Goal: Register for event/course

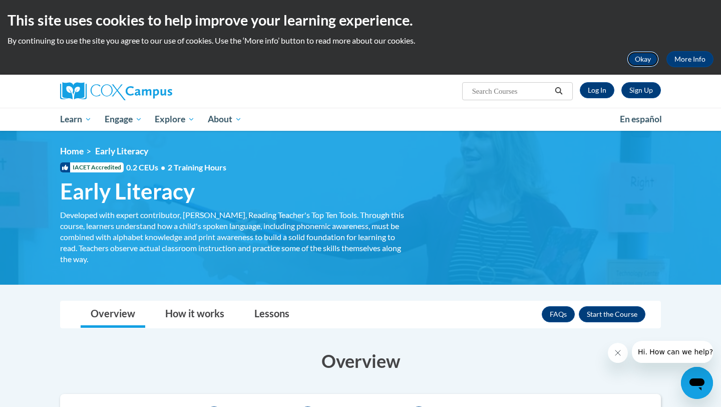
click at [646, 56] on button "Okay" at bounding box center [643, 59] width 32 height 16
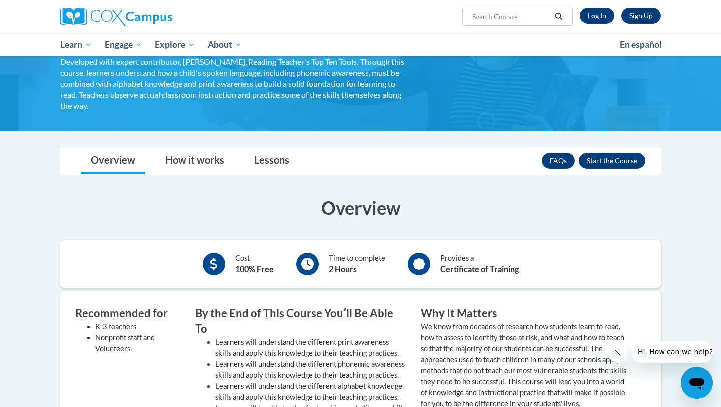
scroll to position [19, 0]
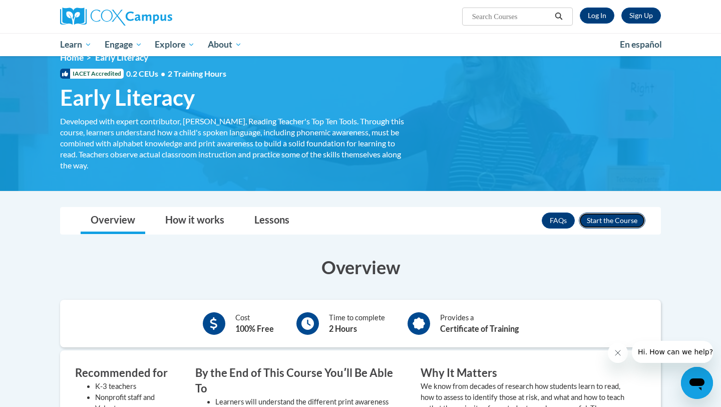
click at [632, 216] on button "Enroll" at bounding box center [612, 220] width 67 height 16
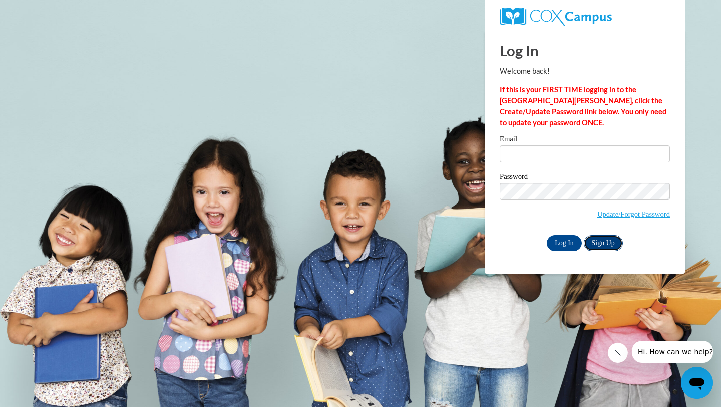
click at [609, 244] on link "Sign Up" at bounding box center [603, 243] width 39 height 16
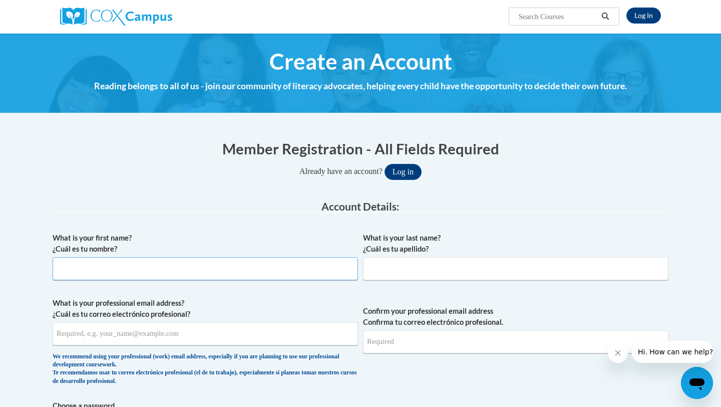
click at [270, 269] on input "What is your first name? ¿Cuál es tu nombre?" at bounding box center [206, 268] width 306 height 23
type input "m"
type input "Maria"
type input "Cruz"
click at [129, 332] on input "What is your professional email address? ¿Cuál es tu correo electrónico profesi…" at bounding box center [206, 333] width 306 height 23
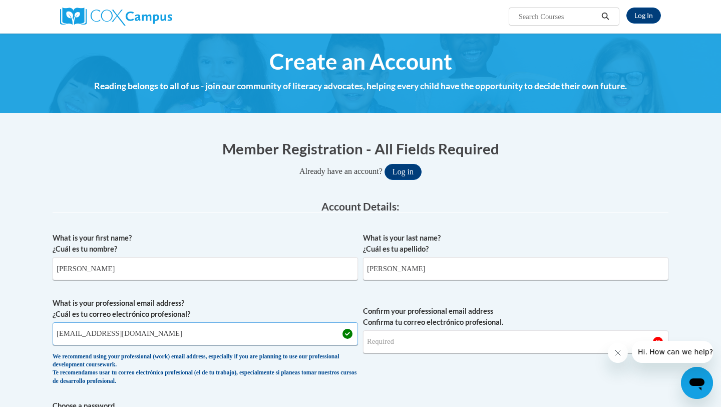
type input "mcruz32@students.kennesaw.edu"
click at [392, 344] on input "Confirm your professional email address Confirma tu correo electrónico profesio…" at bounding box center [516, 341] width 306 height 23
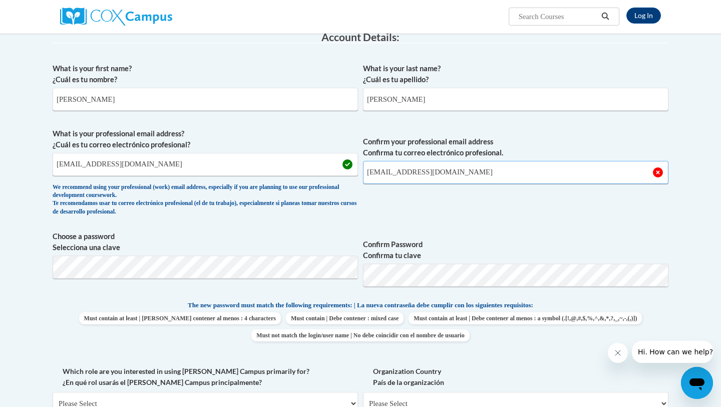
scroll to position [174, 0]
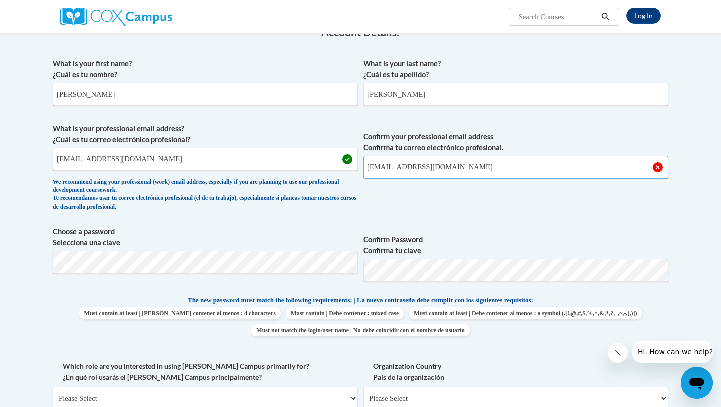
type input "mcruz32@students.kennesaw.edu"
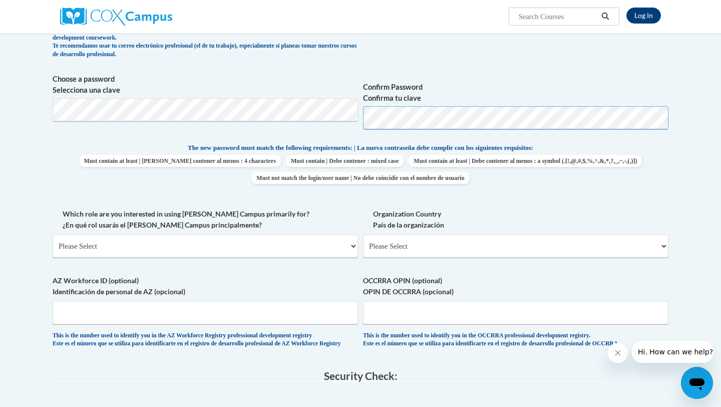
scroll to position [328, 0]
click at [355, 245] on select "Please Select College/University | Colegio/Universidad Community/Nonprofit Part…" at bounding box center [206, 244] width 306 height 23
select select "5a18ea06-2b54-4451-96f2-d152daf9eac5"
click at [53, 233] on select "Please Select College/University | Colegio/Universidad Community/Nonprofit Part…" at bounding box center [206, 244] width 306 height 23
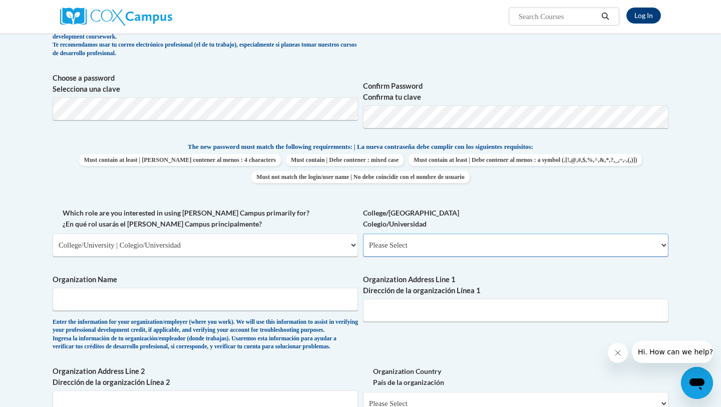
click at [397, 247] on select "Please Select College/University Staff | Empleado universitario College/Univers…" at bounding box center [516, 244] width 306 height 23
select select "99b32b07-cffc-426c-8bf6-0cd77760d84b"
click at [363, 233] on select "Please Select College/University Staff | Empleado universitario College/Univers…" at bounding box center [516, 244] width 306 height 23
click at [269, 302] on input "Organization Name" at bounding box center [206, 299] width 306 height 23
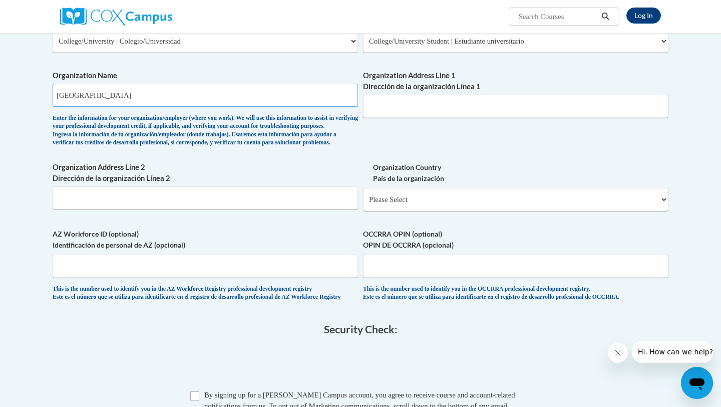
scroll to position [533, 0]
type input "Kennesaw State University"
click at [421, 210] on select "Please Select United States | Estados Unidos Outside of the United States | Fue…" at bounding box center [516, 198] width 306 height 23
select select "ad49bcad-a171-4b2e-b99c-48b446064914"
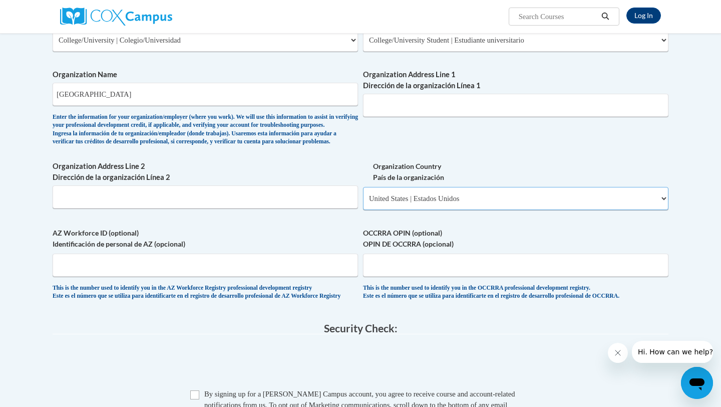
click at [363, 203] on select "Please Select United States | Estados Unidos Outside of the United States | Fue…" at bounding box center [516, 198] width 306 height 23
select select
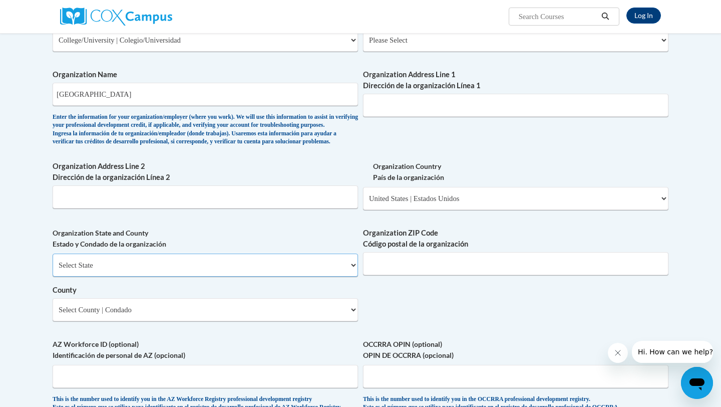
click at [280, 277] on select "Select State Alabama Alaska Arizona Arkansas California Colorado Connecticut De…" at bounding box center [206, 265] width 306 height 23
select select "Georgia"
click at [53, 270] on select "Select State Alabama Alaska Arizona Arkansas California Colorado Connecticut De…" at bounding box center [206, 265] width 306 height 23
click at [390, 275] on input "Organization ZIP Code Código postal de la organización" at bounding box center [516, 263] width 306 height 23
type input "30152"
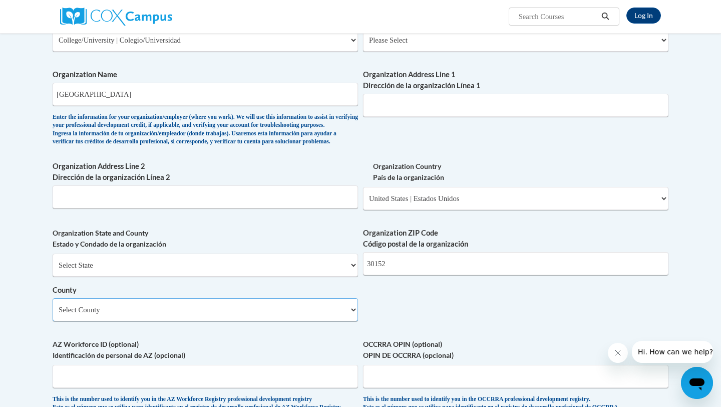
click at [204, 321] on select "Select County Appling Atkinson Bacon Baker Baldwin Banks Barrow Bartow Ben Hill…" at bounding box center [206, 309] width 306 height 23
select select "Cobb"
click at [53, 315] on select "Select County Appling Atkinson Bacon Baker Baldwin Banks Barrow Bartow Ben Hill…" at bounding box center [206, 309] width 306 height 23
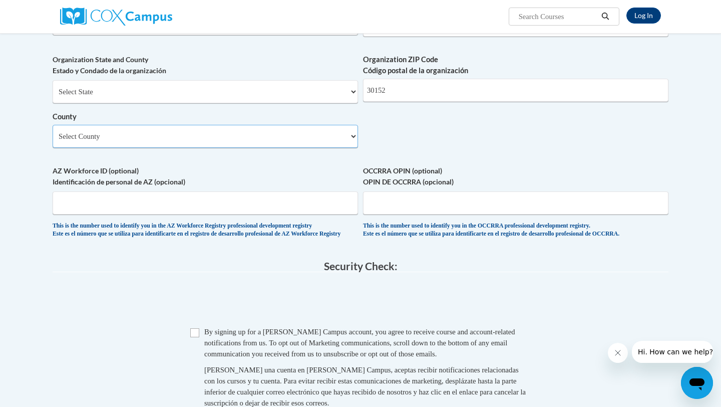
scroll to position [877, 0]
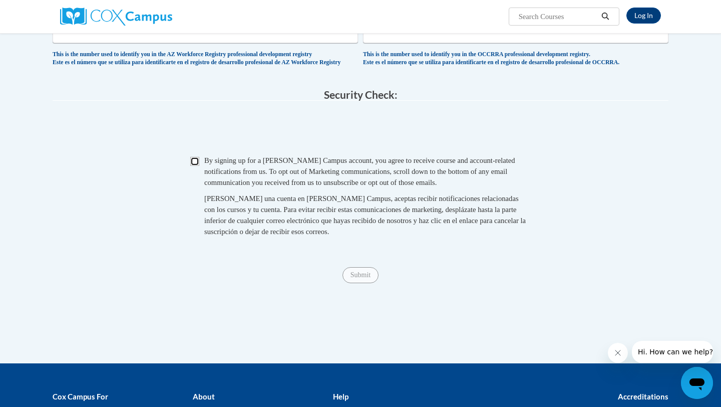
click at [194, 166] on input "Checkbox" at bounding box center [194, 161] width 9 height 9
checkbox input "true"
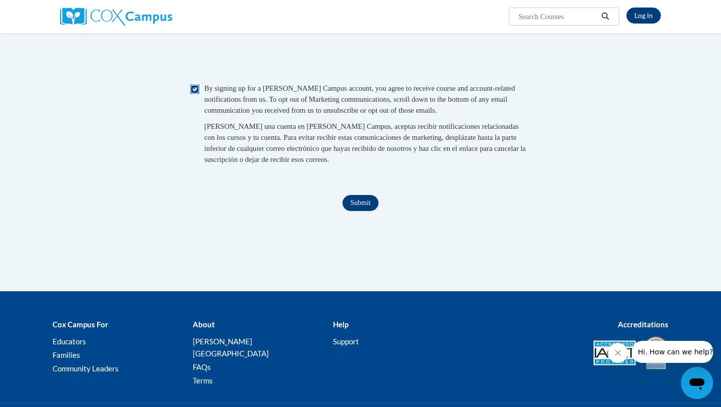
scroll to position [960, 0]
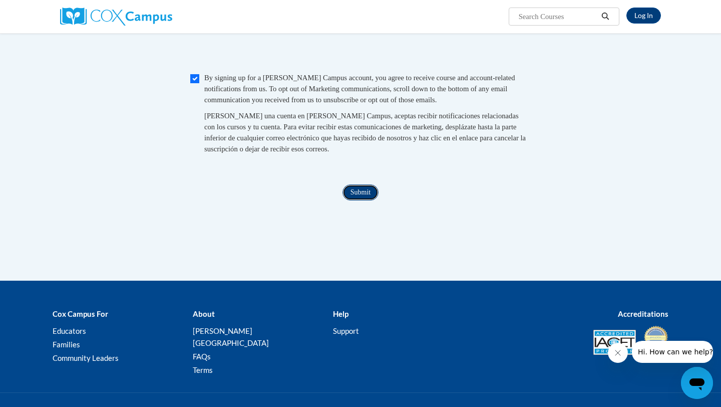
click at [369, 200] on input "Submit" at bounding box center [361, 192] width 36 height 16
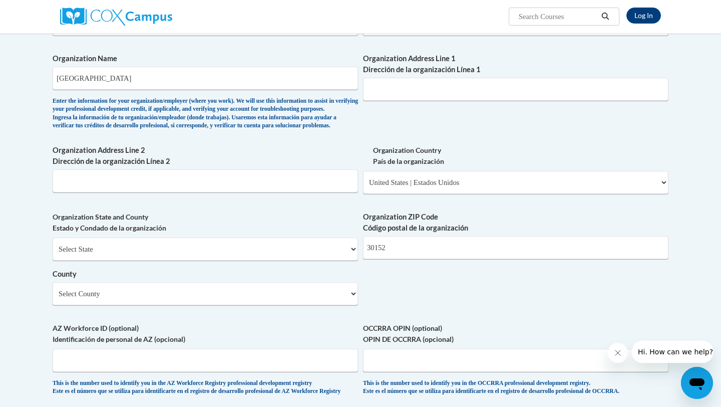
scroll to position [536, 0]
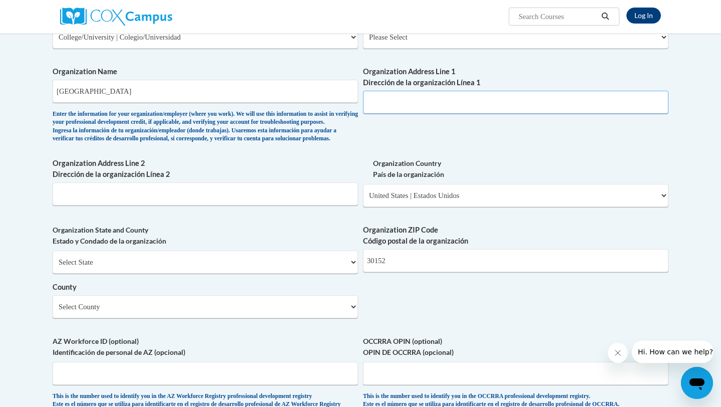
click at [427, 101] on input "Organization Address Line 1 Dirección de la organización Línea 1" at bounding box center [516, 102] width 306 height 23
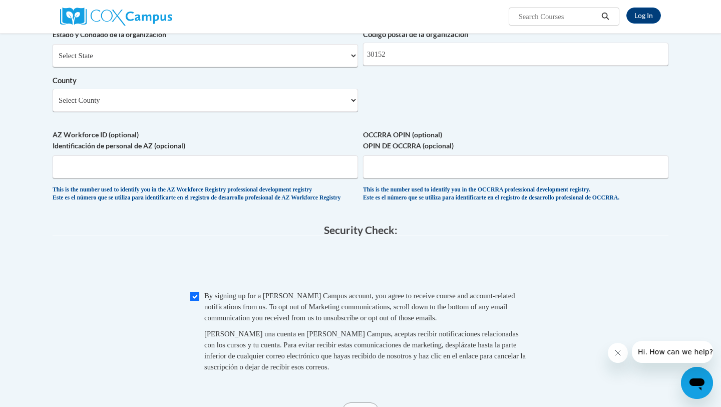
scroll to position [748, 0]
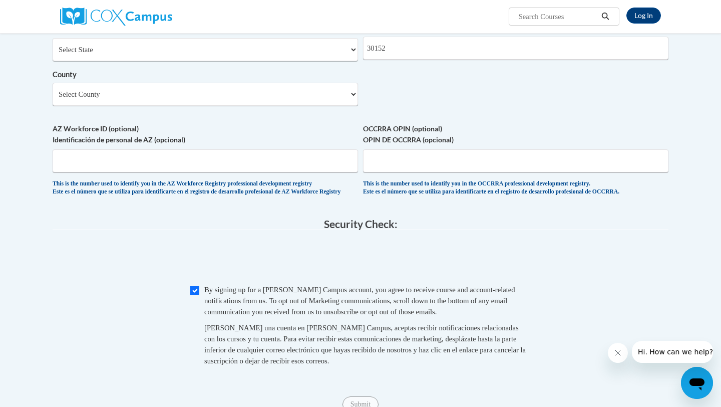
type input "1000 Chastain Rd"
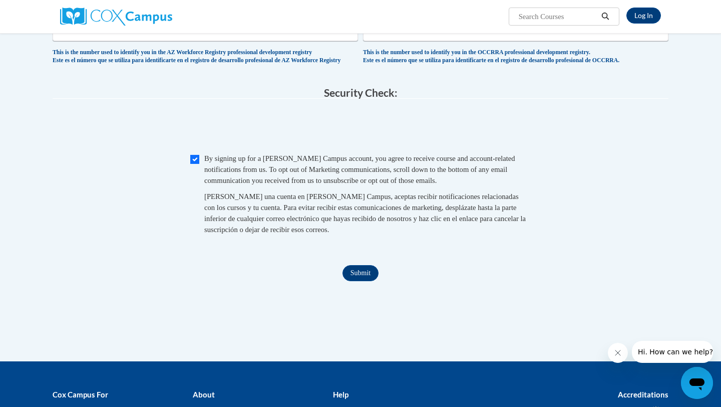
scroll to position [885, 0]
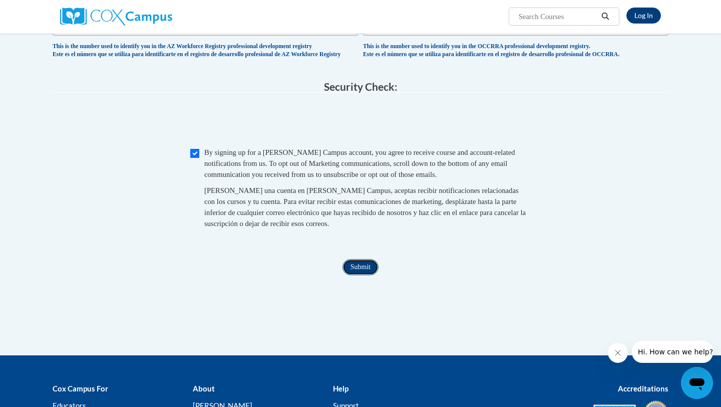
click at [359, 275] on input "Submit" at bounding box center [361, 267] width 36 height 16
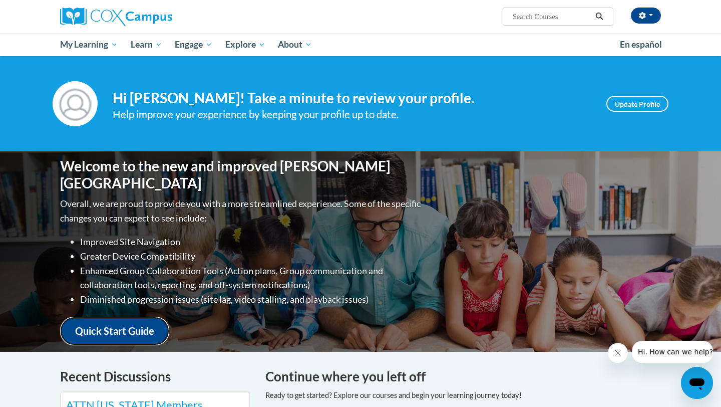
click at [141, 323] on link "Quick Start Guide" at bounding box center [114, 331] width 109 height 29
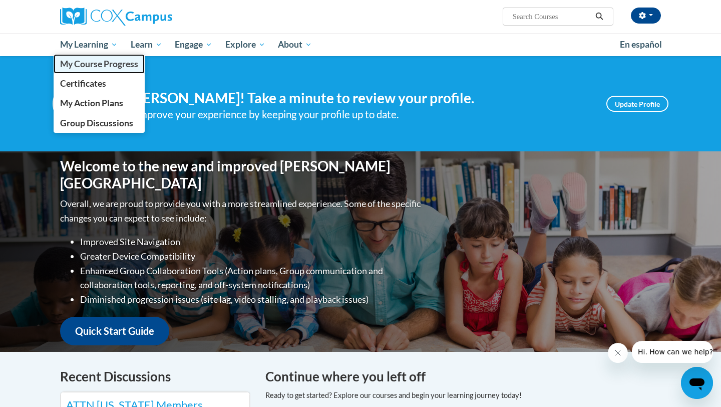
click at [102, 60] on span "My Course Progress" at bounding box center [99, 64] width 78 height 11
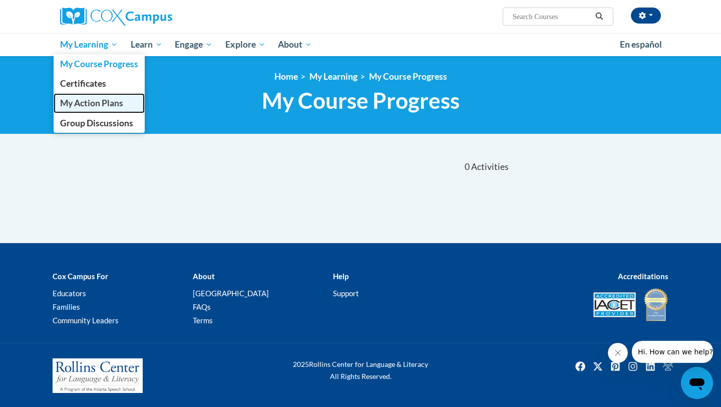
click at [96, 103] on span "My Action Plans" at bounding box center [91, 103] width 63 height 11
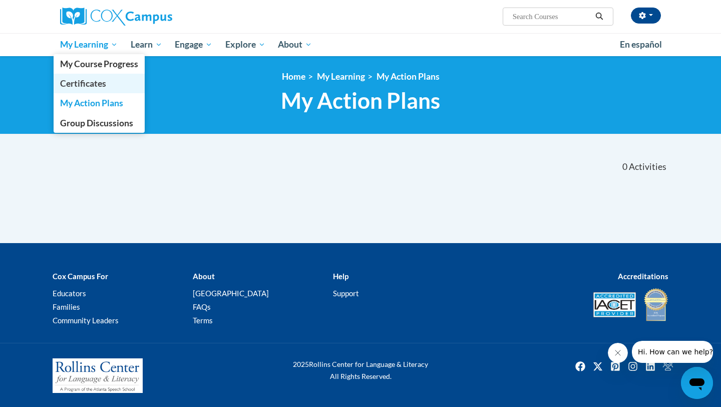
scroll to position [1, 0]
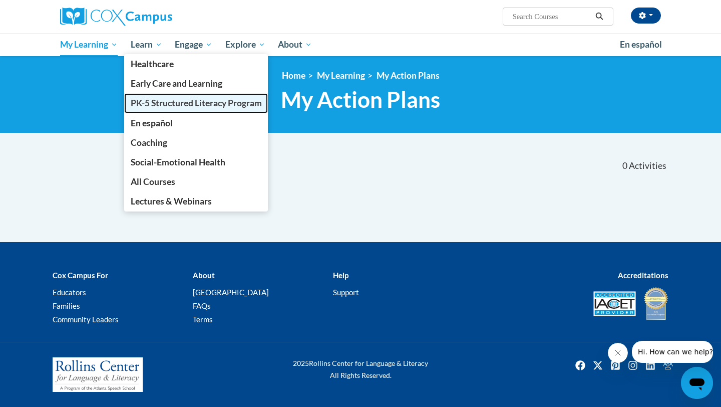
click at [150, 102] on span "PK-5 Structured Literacy Program" at bounding box center [196, 103] width 131 height 11
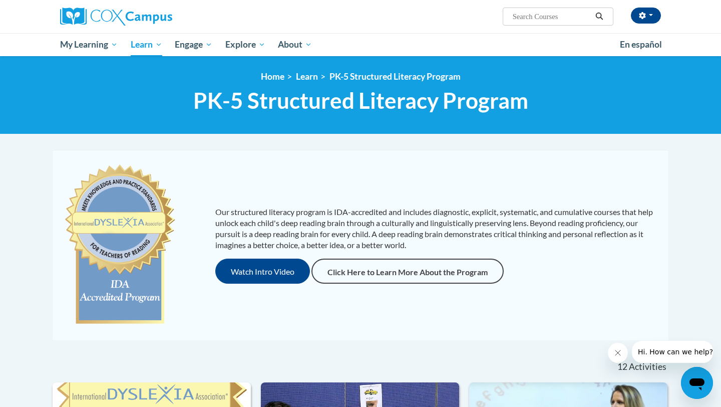
click at [522, 8] on span "Search Search..." at bounding box center [558, 17] width 111 height 18
click at [513, 20] on input "Search..." at bounding box center [552, 17] width 80 height 12
type input "Early Literacy"
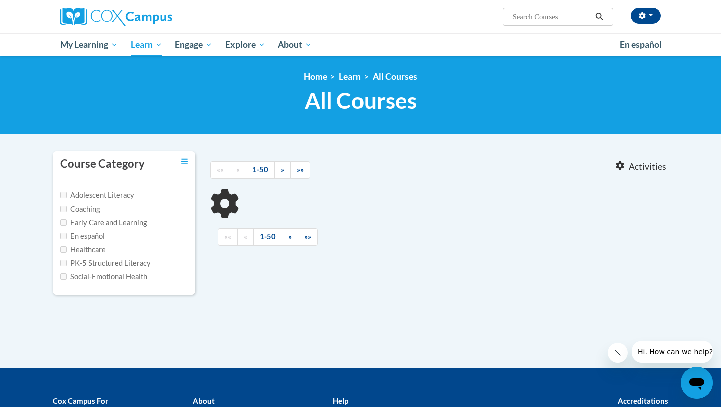
type input "Early Literacy"
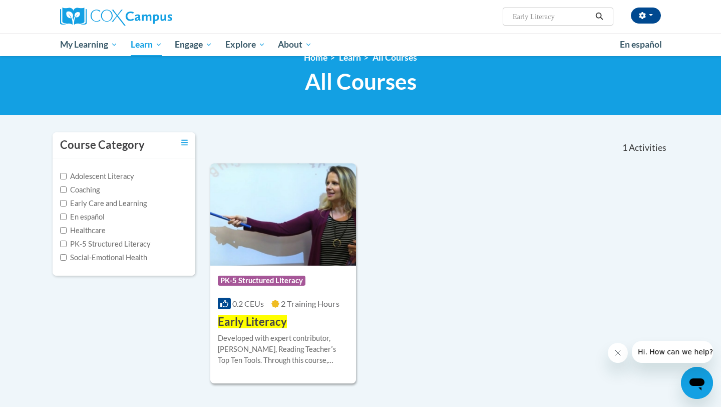
scroll to position [20, 0]
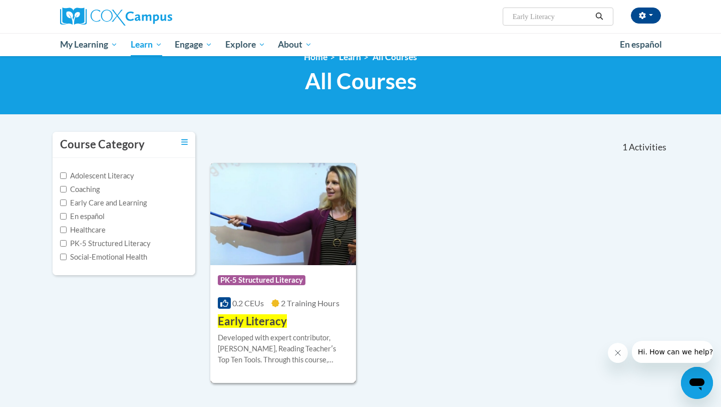
click at [274, 287] on span "PK-5 Structured Literacy" at bounding box center [263, 281] width 90 height 13
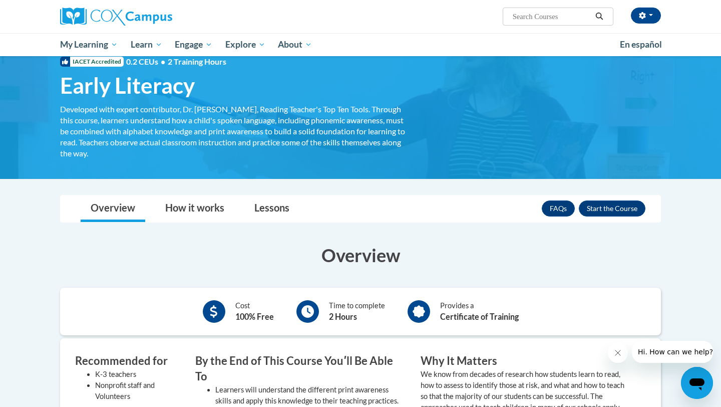
scroll to position [2, 0]
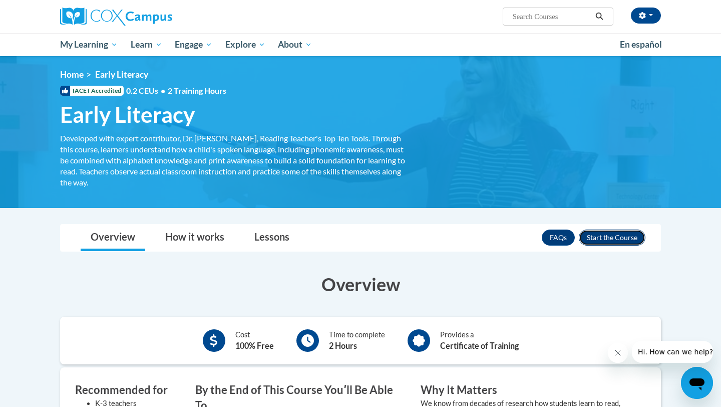
click at [608, 240] on button "Enroll" at bounding box center [612, 237] width 67 height 16
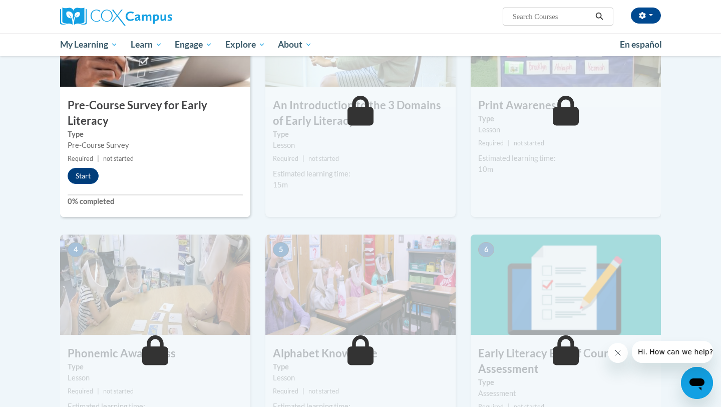
scroll to position [131, 0]
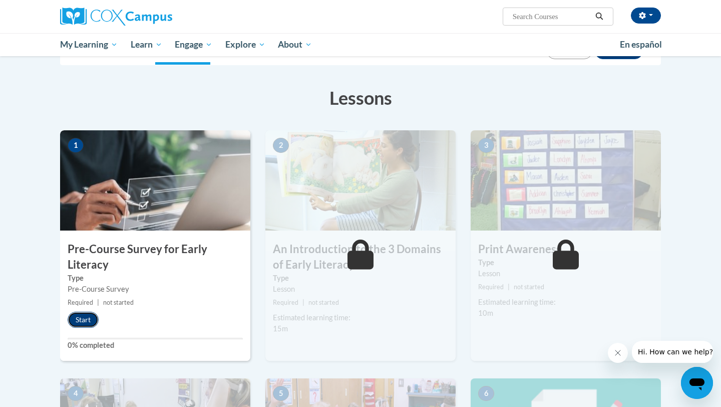
click at [85, 320] on button "Start" at bounding box center [83, 320] width 31 height 16
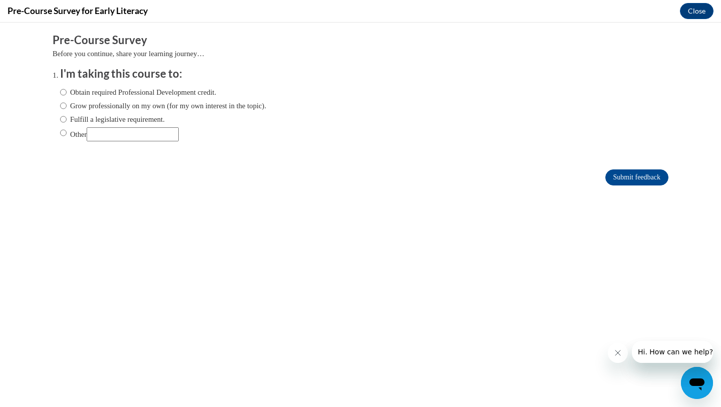
scroll to position [0, 0]
click at [111, 132] on input "Other" at bounding box center [133, 134] width 92 height 14
type input "Literacy class"
click at [628, 179] on input "Submit feedback" at bounding box center [637, 177] width 63 height 16
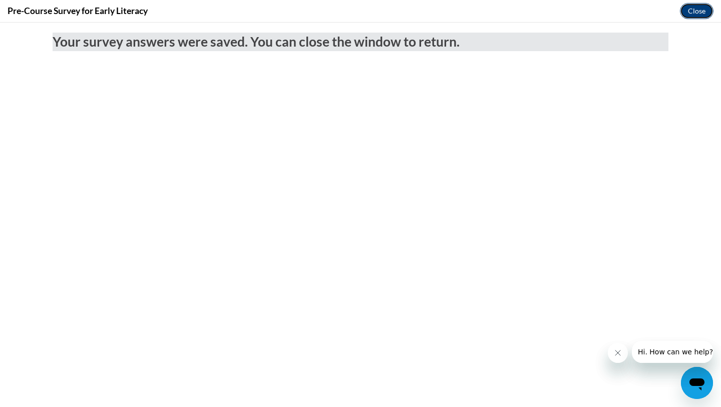
click at [692, 15] on button "Close" at bounding box center [697, 11] width 34 height 16
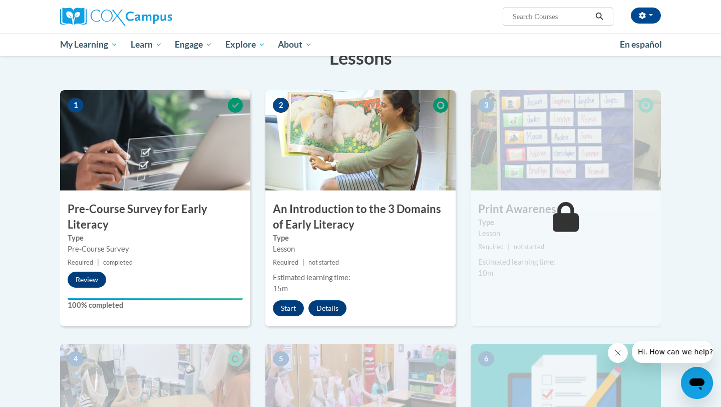
scroll to position [166, 0]
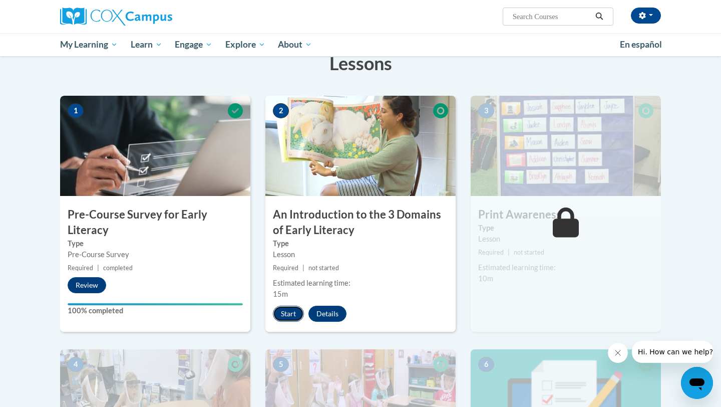
click at [294, 318] on button "Start" at bounding box center [288, 314] width 31 height 16
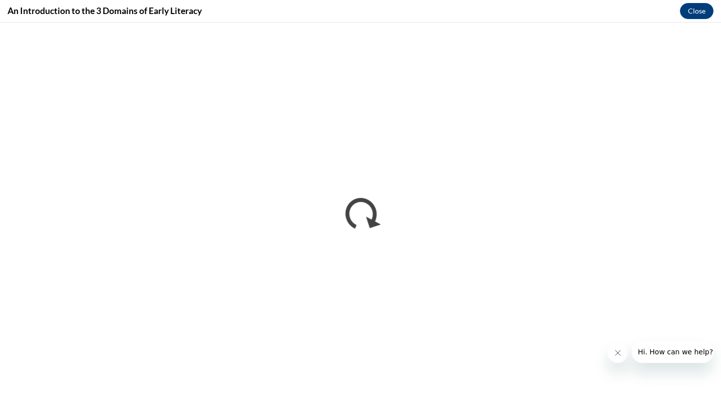
scroll to position [0, 0]
click at [620, 354] on icon "Close message from company" at bounding box center [618, 352] width 5 height 5
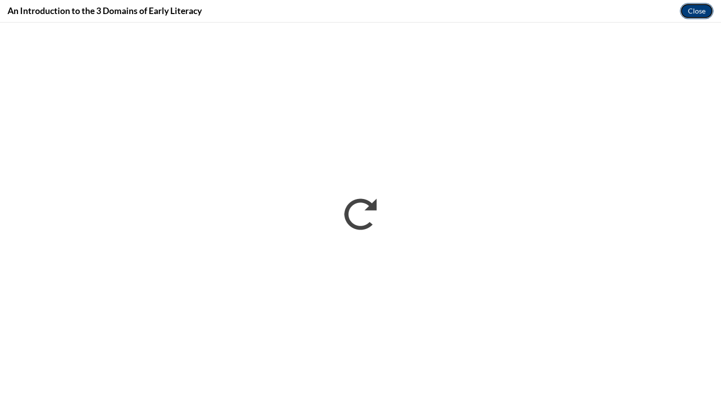
click at [701, 13] on button "Close" at bounding box center [697, 11] width 34 height 16
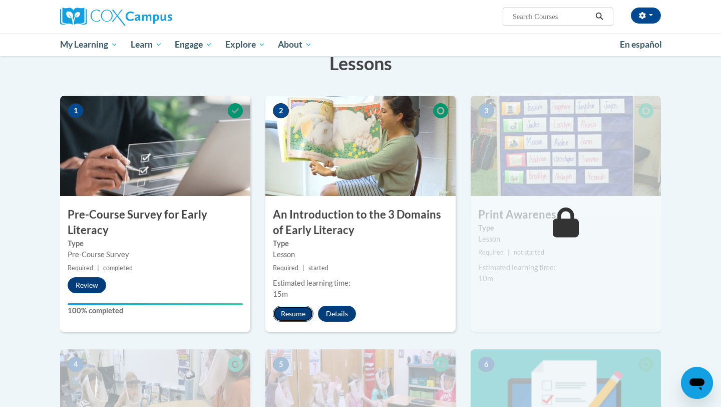
click at [301, 312] on button "Resume" at bounding box center [293, 314] width 41 height 16
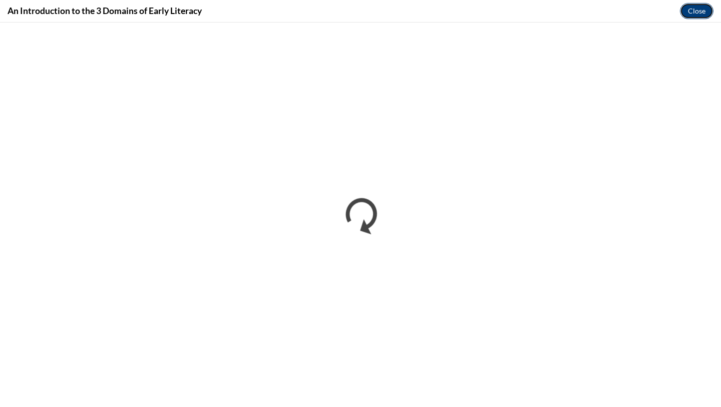
click at [697, 11] on button "Close" at bounding box center [697, 11] width 34 height 16
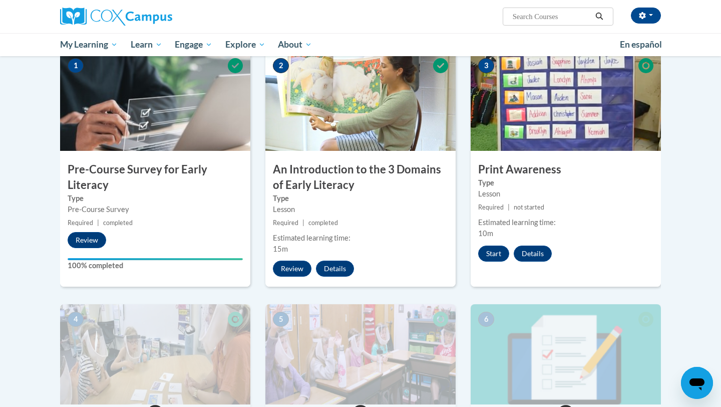
scroll to position [213, 0]
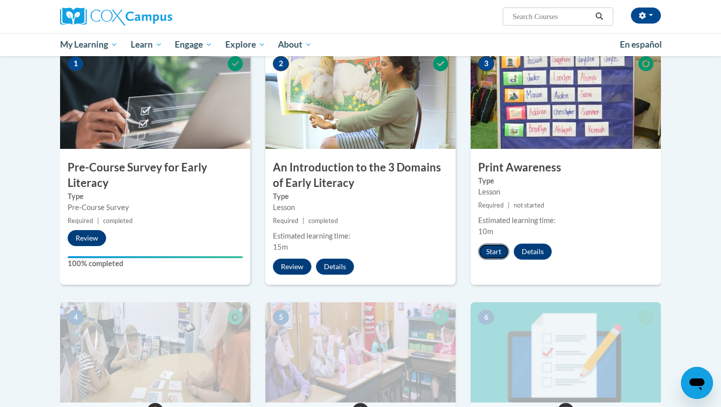
click at [498, 254] on button "Start" at bounding box center [493, 252] width 31 height 16
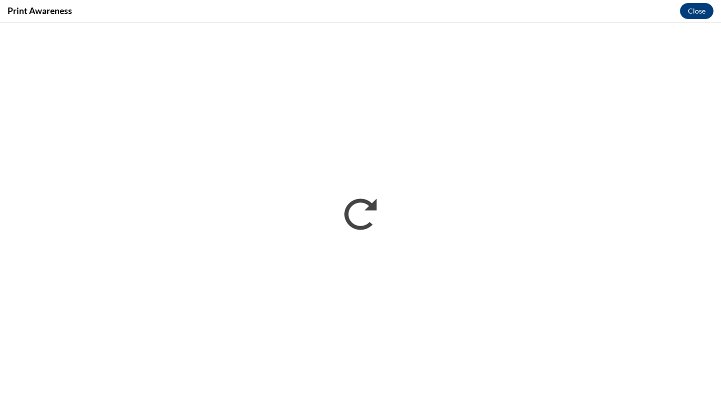
scroll to position [0, 0]
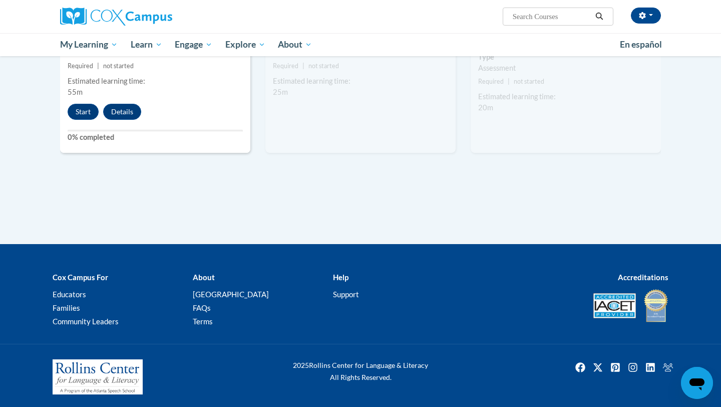
scroll to position [459, 0]
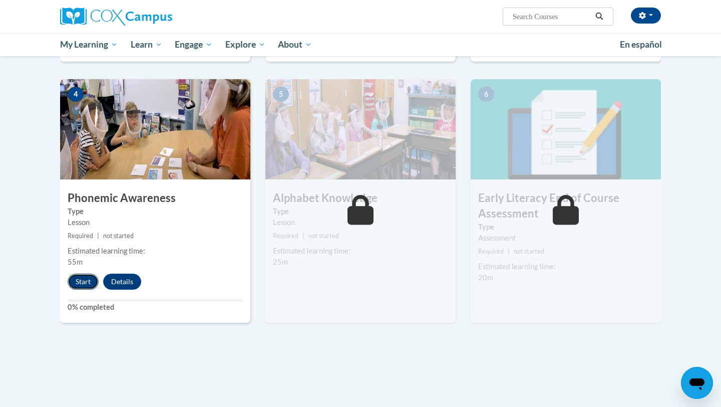
click at [80, 284] on button "Start" at bounding box center [83, 282] width 31 height 16
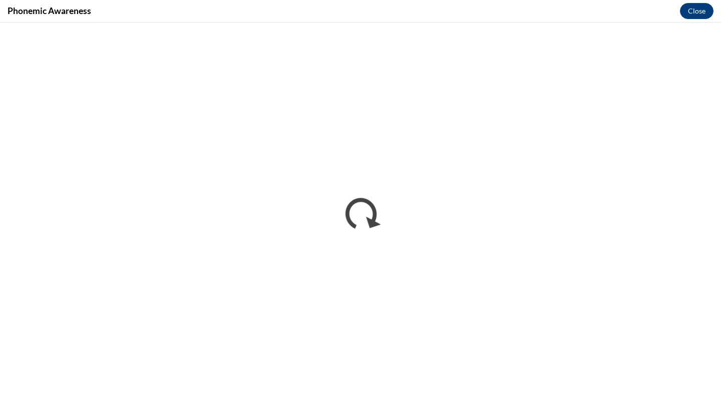
scroll to position [0, 0]
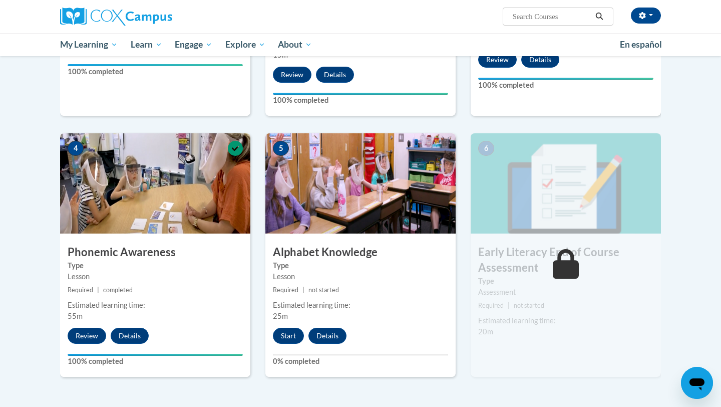
scroll to position [407, 0]
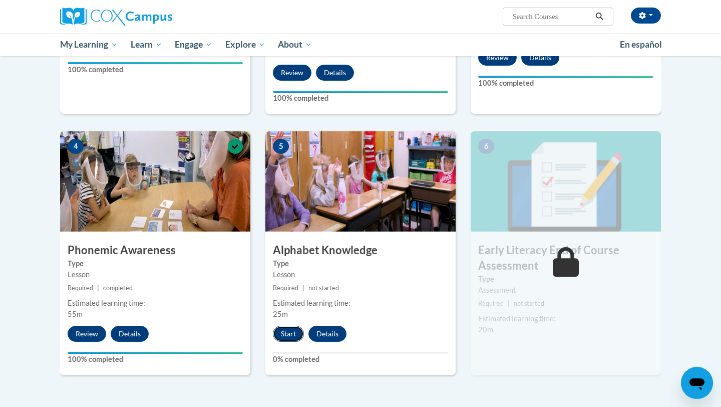
click at [285, 331] on button "Start" at bounding box center [288, 334] width 31 height 16
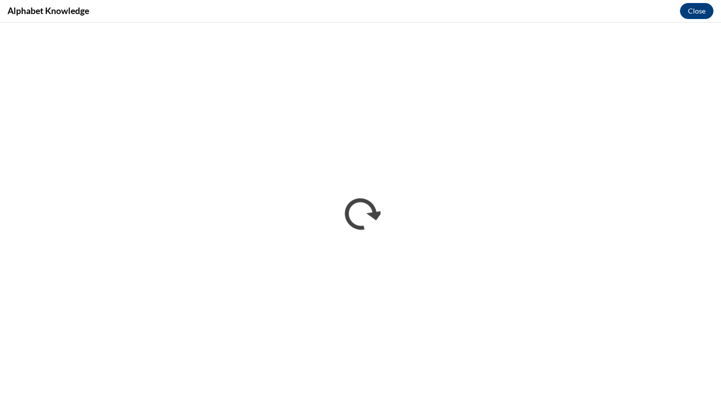
scroll to position [0, 0]
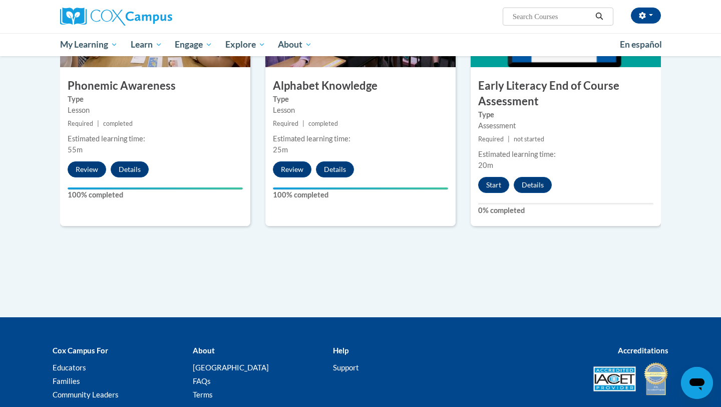
scroll to position [575, 0]
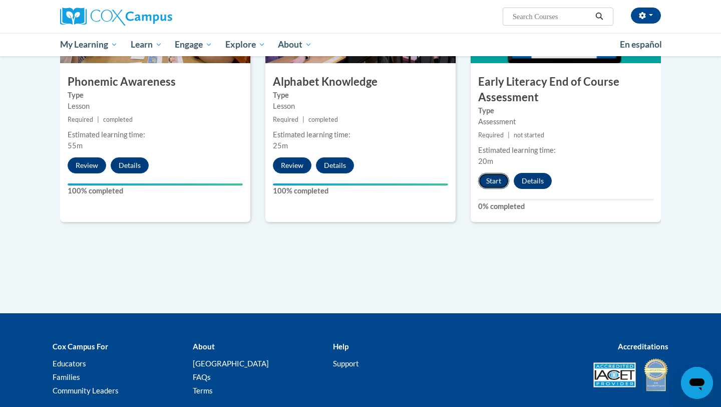
click at [497, 186] on button "Start" at bounding box center [493, 181] width 31 height 16
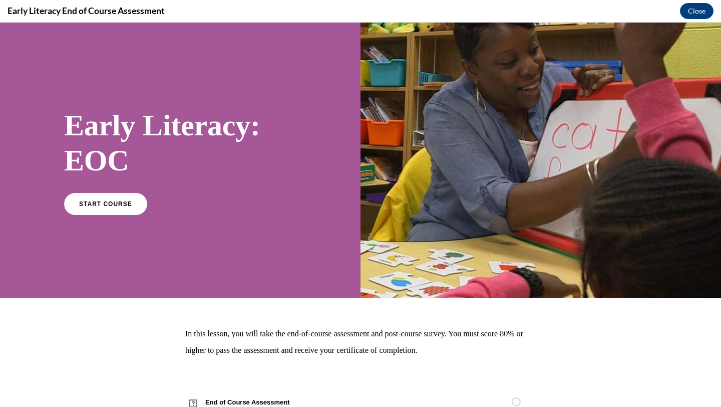
scroll to position [0, 0]
click at [105, 206] on span "START COURSE" at bounding box center [106, 204] width 56 height 8
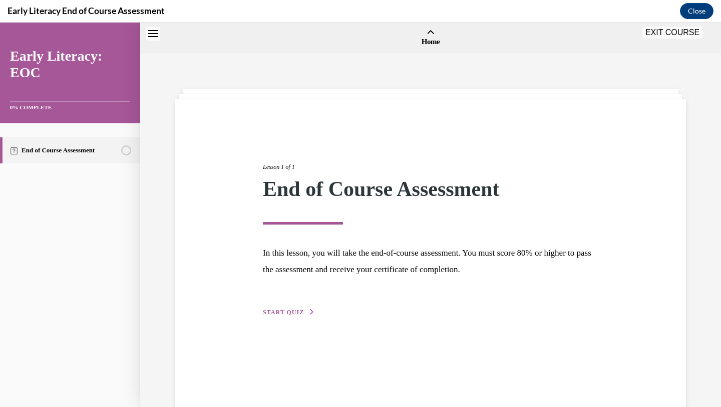
scroll to position [31, 0]
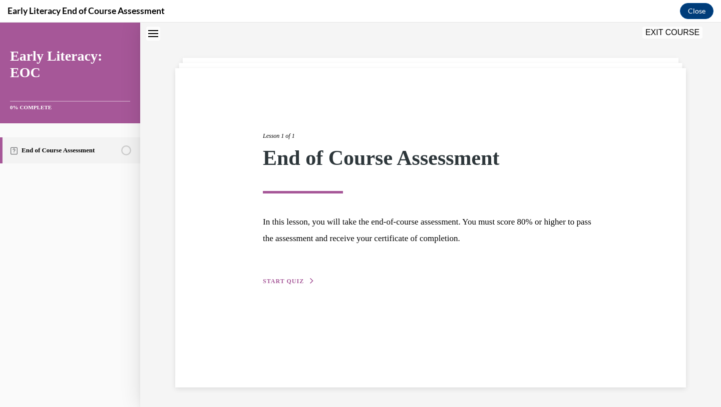
click at [286, 282] on span "START QUIZ" at bounding box center [283, 281] width 41 height 7
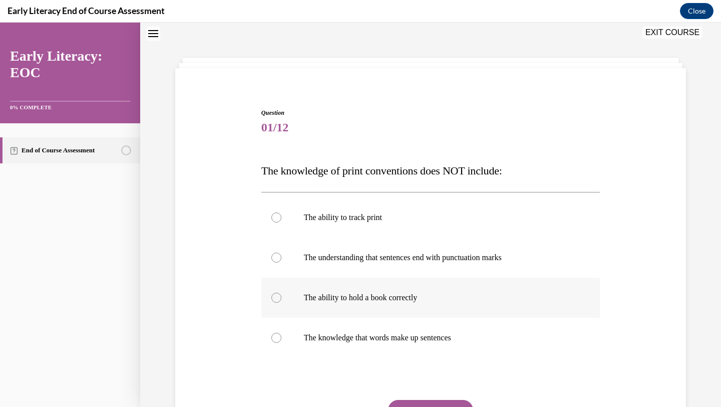
click at [348, 300] on p "The ability to hold a book correctly" at bounding box center [440, 298] width 272 height 10
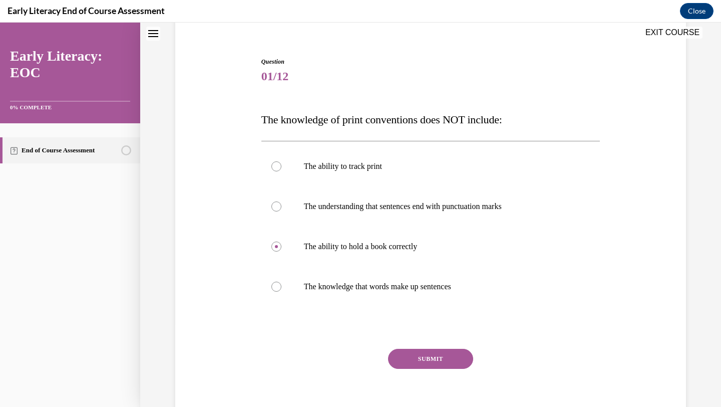
click at [412, 368] on button "SUBMIT" at bounding box center [430, 359] width 85 height 20
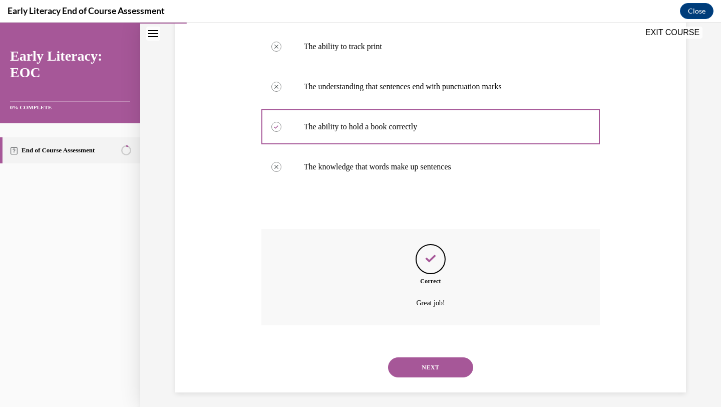
scroll to position [207, 0]
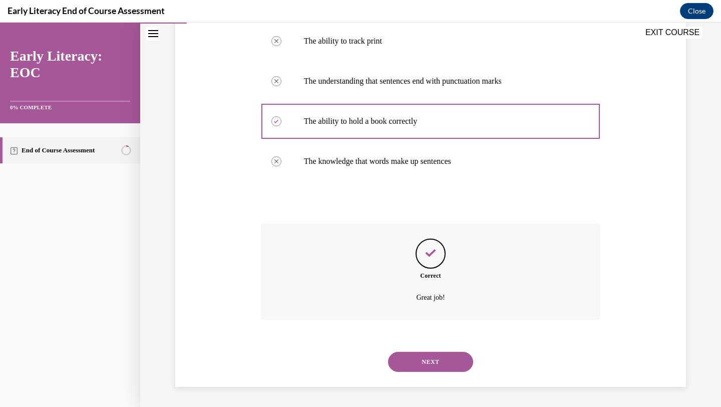
click at [415, 359] on button "NEXT" at bounding box center [430, 362] width 85 height 20
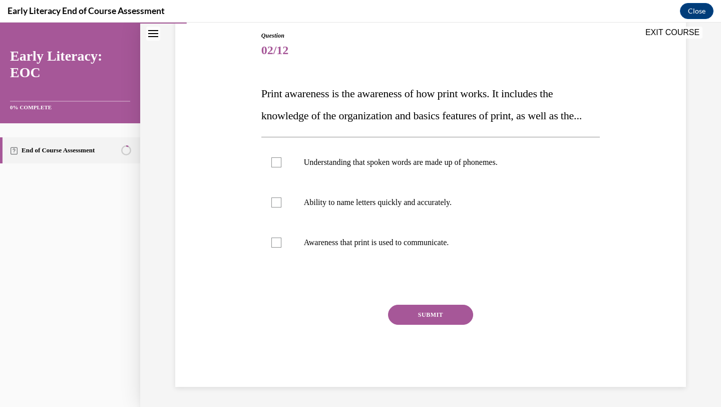
scroll to position [112, 0]
click at [465, 263] on div at bounding box center [431, 242] width 339 height 40
click at [417, 325] on button "SUBMIT" at bounding box center [430, 315] width 85 height 20
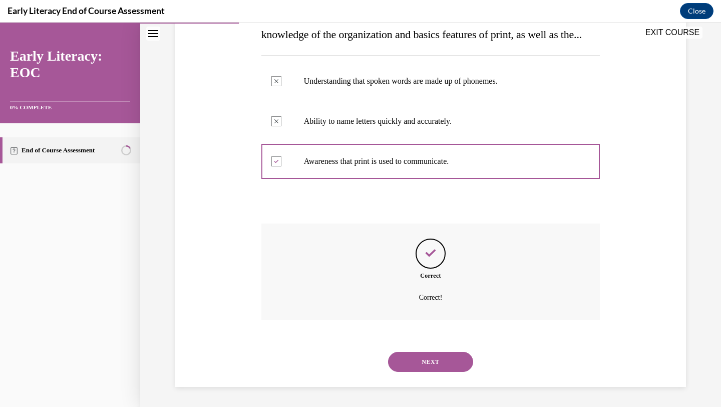
scroll to position [211, 0]
click at [407, 367] on button "NEXT" at bounding box center [430, 362] width 85 height 20
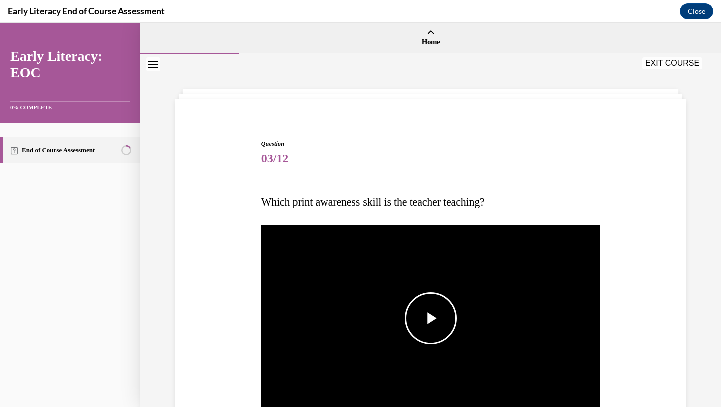
click at [431, 318] on span "Video player" at bounding box center [431, 318] width 0 height 0
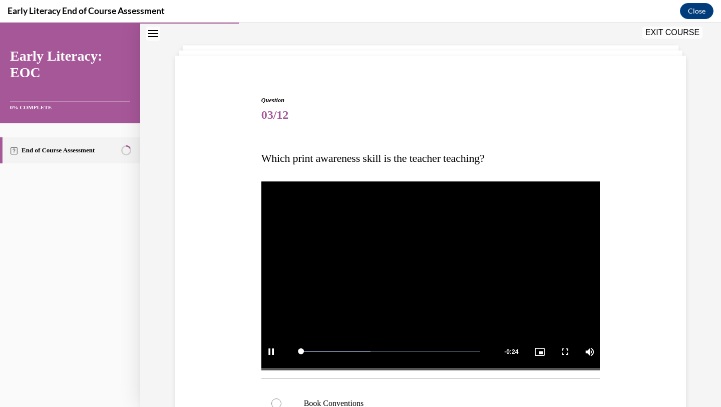
scroll to position [45, 0]
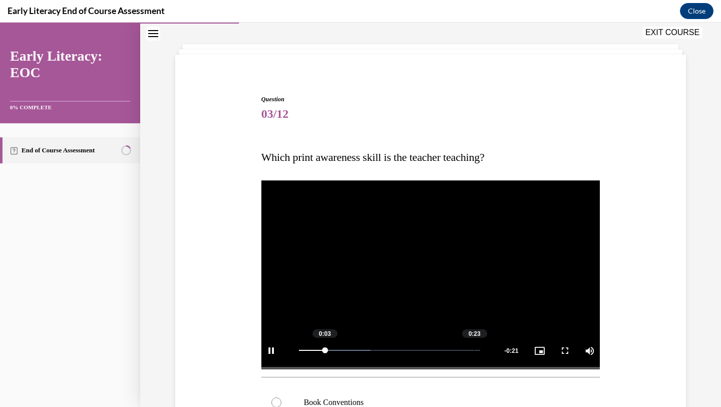
click at [474, 348] on div "Loaded : 39.47% 0:23 0:03" at bounding box center [390, 351] width 192 height 38
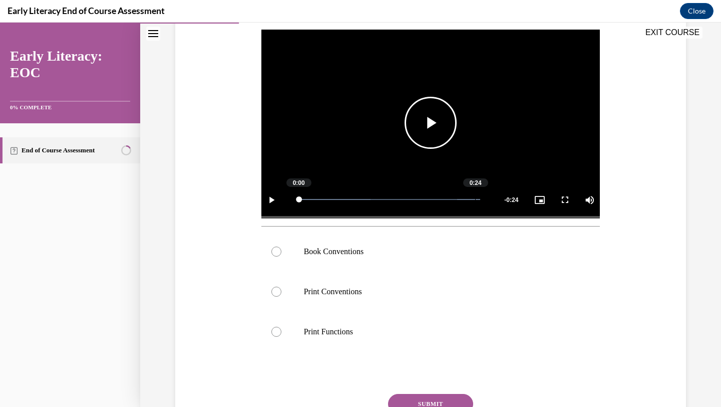
scroll to position [217, 0]
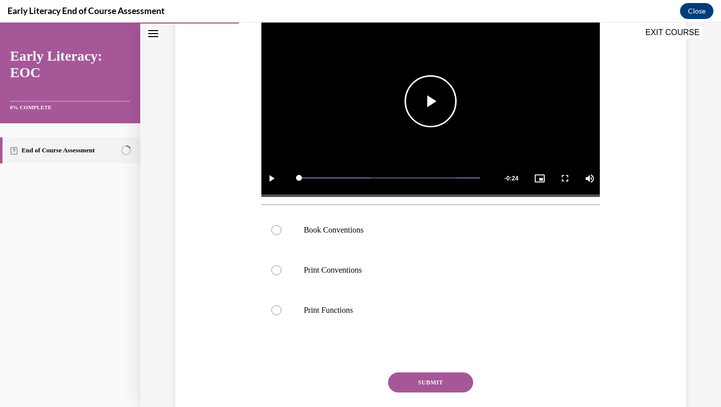
click at [431, 101] on span "Video player" at bounding box center [431, 101] width 0 height 0
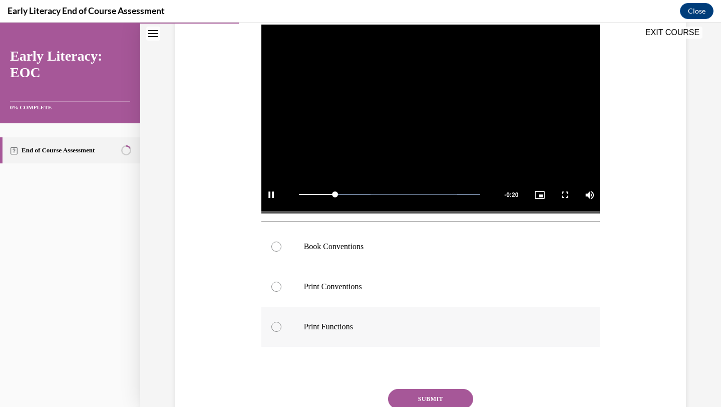
click at [346, 327] on p "Print Functions" at bounding box center [440, 327] width 272 height 10
click at [406, 398] on button "SUBMIT" at bounding box center [430, 399] width 85 height 20
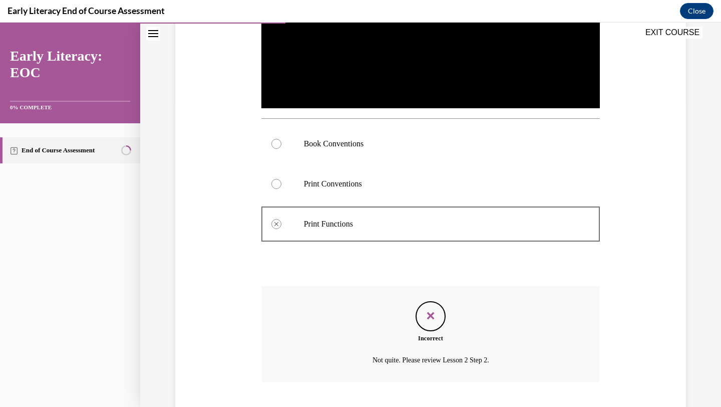
scroll to position [293, 0]
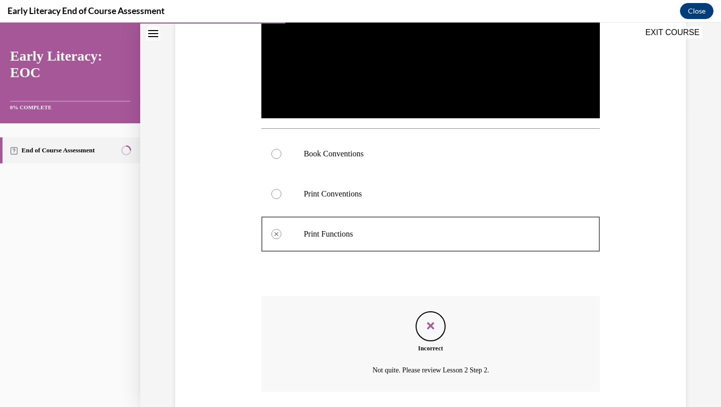
click at [409, 151] on p "Book Conventions" at bounding box center [440, 154] width 272 height 10
click at [361, 149] on p "Book Conventions" at bounding box center [440, 154] width 272 height 10
click at [301, 149] on div at bounding box center [431, 154] width 339 height 40
click at [273, 155] on div at bounding box center [277, 154] width 10 height 10
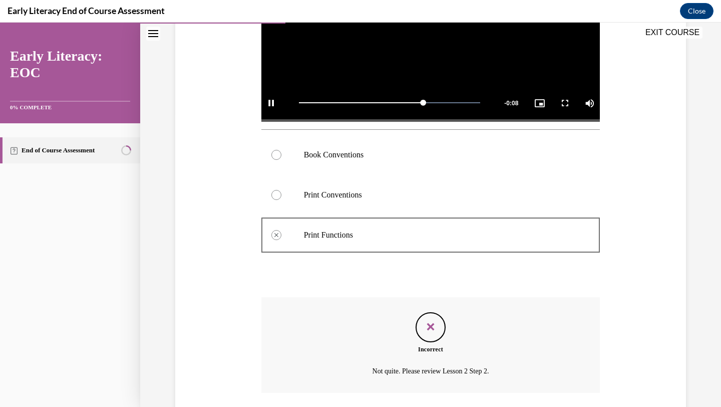
scroll to position [365, 0]
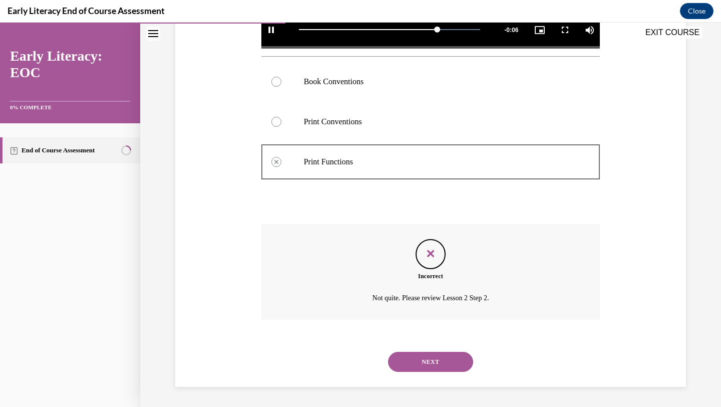
click at [418, 359] on button "NEXT" at bounding box center [430, 362] width 85 height 20
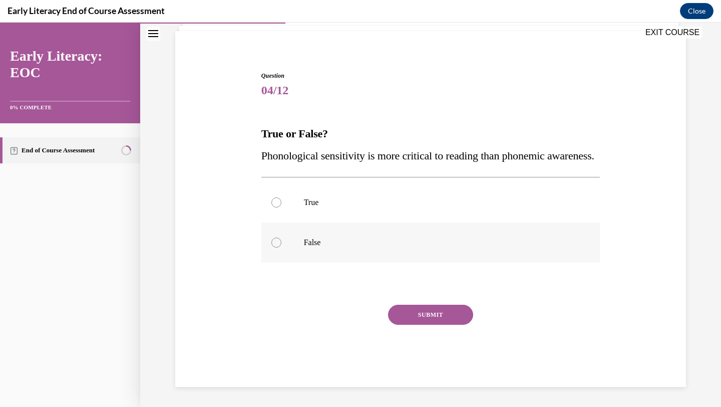
click at [393, 254] on div at bounding box center [431, 242] width 339 height 40
click at [407, 314] on button "SUBMIT" at bounding box center [430, 315] width 85 height 20
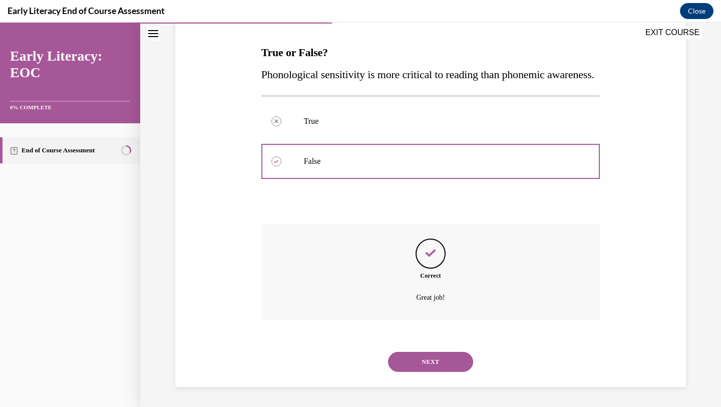
scroll to position [171, 0]
click at [418, 363] on button "NEXT" at bounding box center [430, 362] width 85 height 20
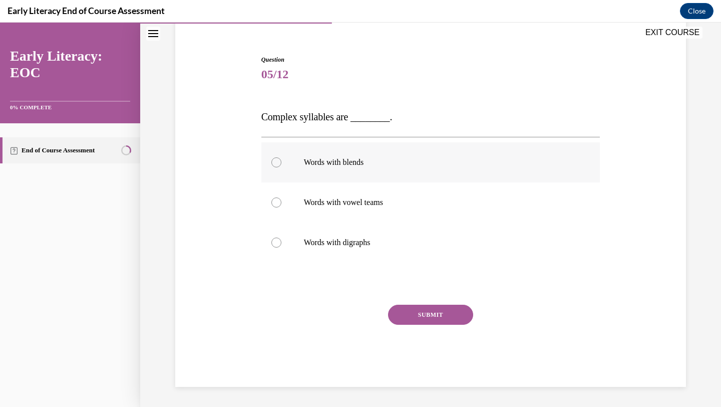
click at [414, 171] on div at bounding box center [431, 162] width 339 height 40
click at [425, 319] on button "SUBMIT" at bounding box center [430, 315] width 85 height 20
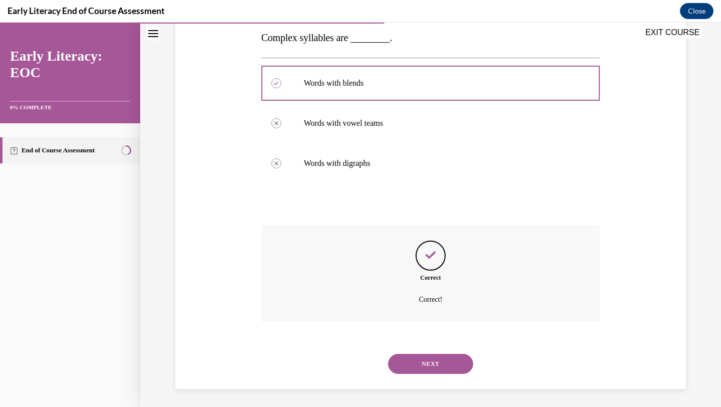
scroll to position [165, 0]
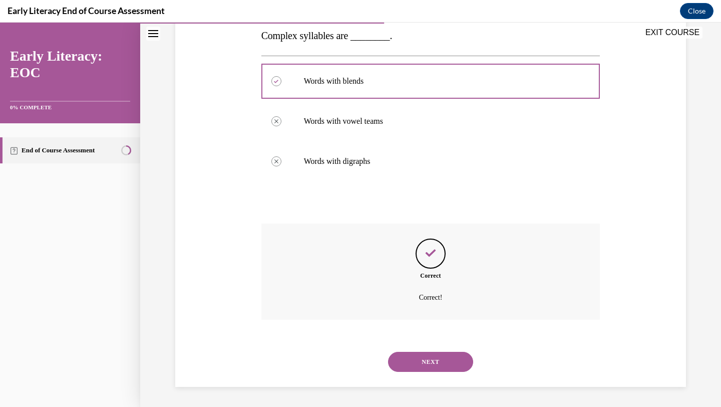
click at [420, 360] on button "NEXT" at bounding box center [430, 362] width 85 height 20
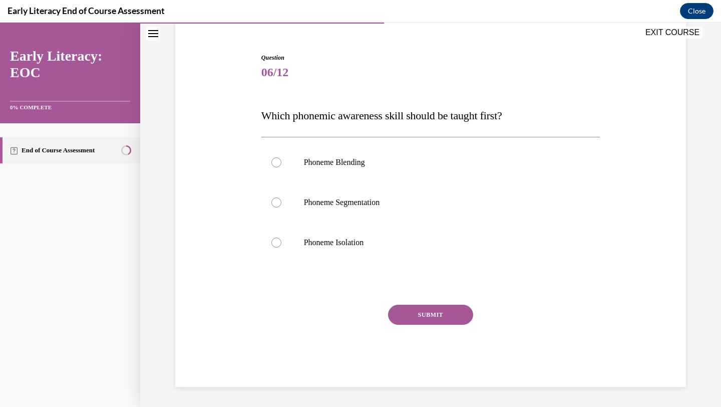
scroll to position [86, 0]
click at [391, 247] on p "Phoneme Isolation" at bounding box center [440, 242] width 272 height 10
click at [412, 321] on button "SUBMIT" at bounding box center [430, 315] width 85 height 20
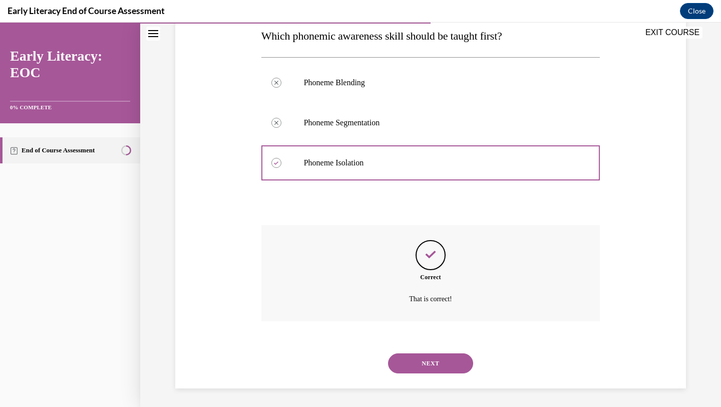
scroll to position [167, 0]
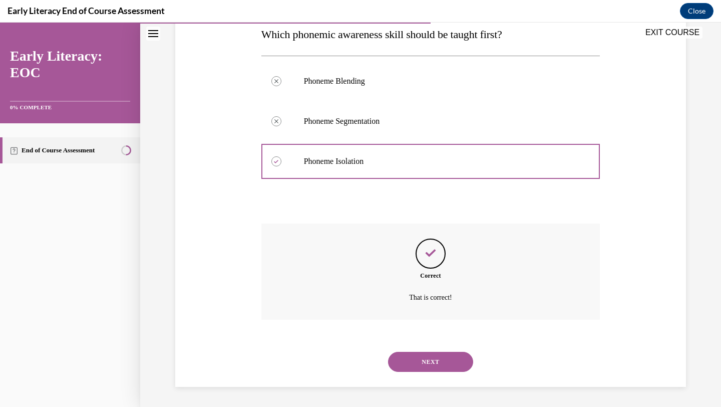
click at [412, 357] on button "NEXT" at bounding box center [430, 362] width 85 height 20
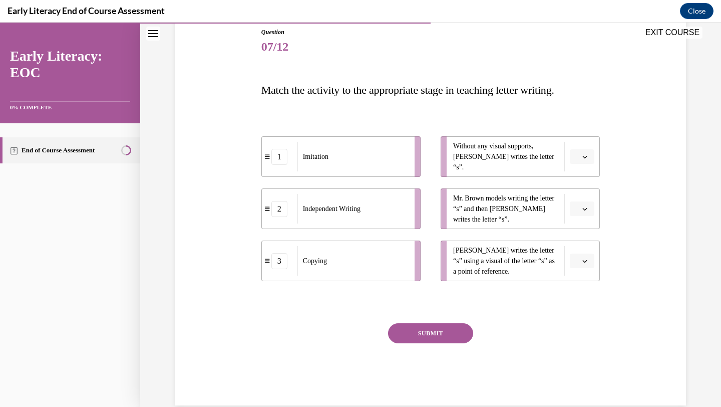
click at [581, 155] on button "button" at bounding box center [582, 156] width 25 height 15
click at [589, 216] on div "2" at bounding box center [581, 219] width 25 height 20
click at [585, 255] on button "button" at bounding box center [582, 261] width 25 height 15
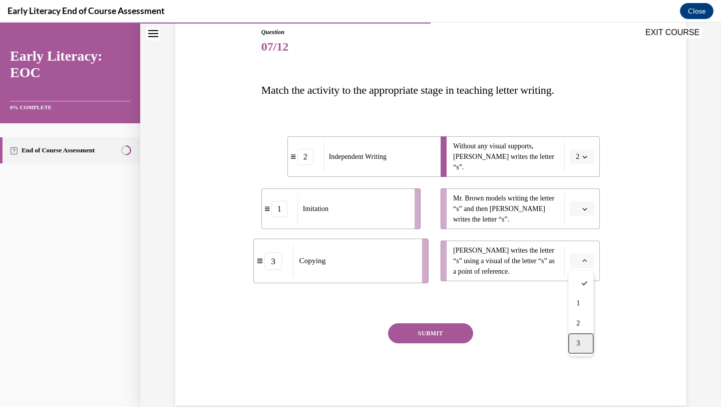
click at [580, 342] on span "3" at bounding box center [579, 343] width 4 height 8
click at [594, 204] on button "button" at bounding box center [582, 208] width 25 height 15
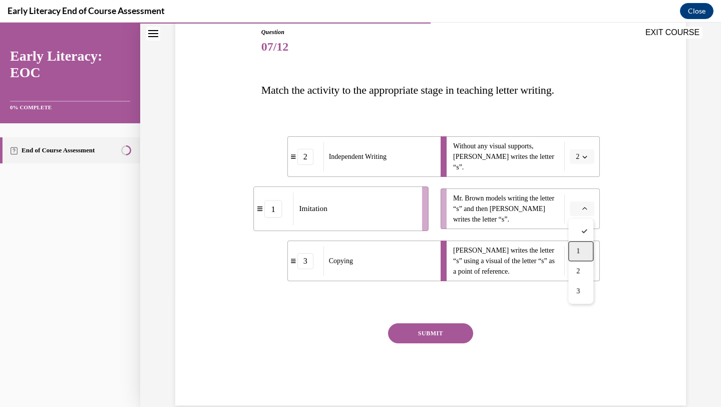
click at [580, 246] on div "1" at bounding box center [581, 251] width 25 height 20
click at [415, 330] on button "SUBMIT" at bounding box center [430, 333] width 85 height 20
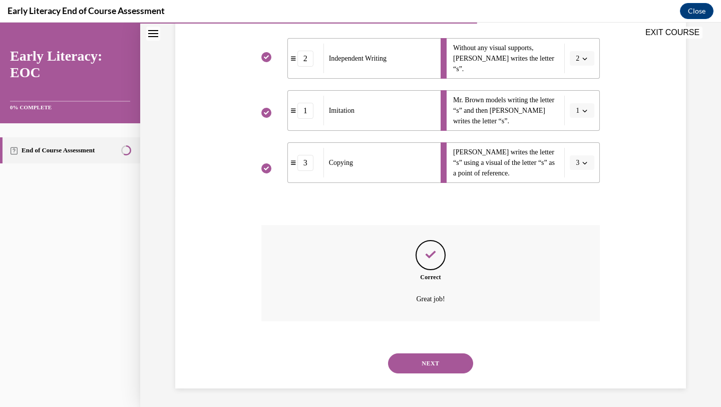
scroll to position [211, 0]
click at [415, 367] on button "NEXT" at bounding box center [430, 362] width 85 height 20
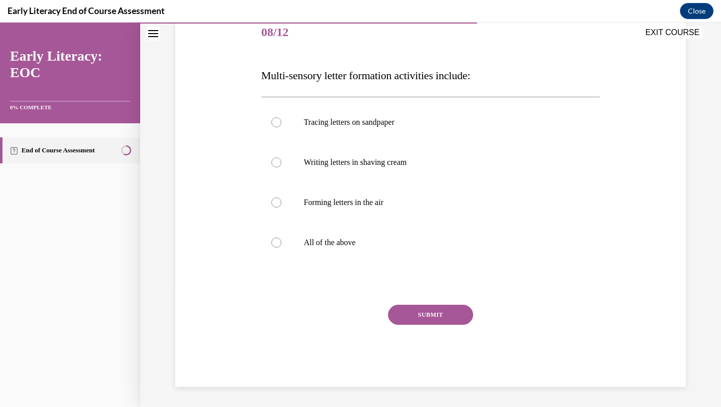
scroll to position [112, 0]
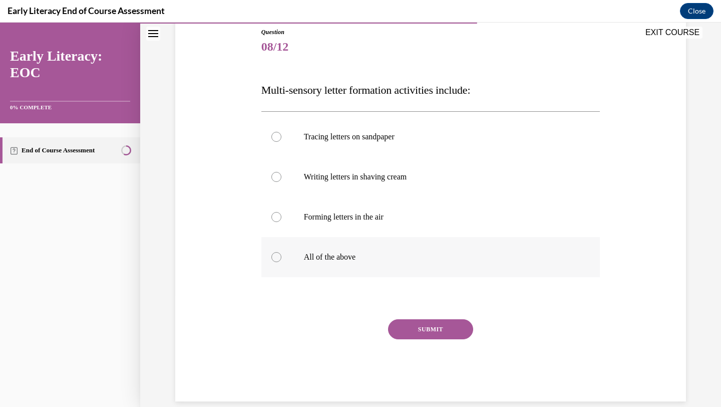
click at [396, 257] on p "All of the above" at bounding box center [440, 257] width 272 height 10
click at [424, 333] on button "SUBMIT" at bounding box center [430, 329] width 85 height 20
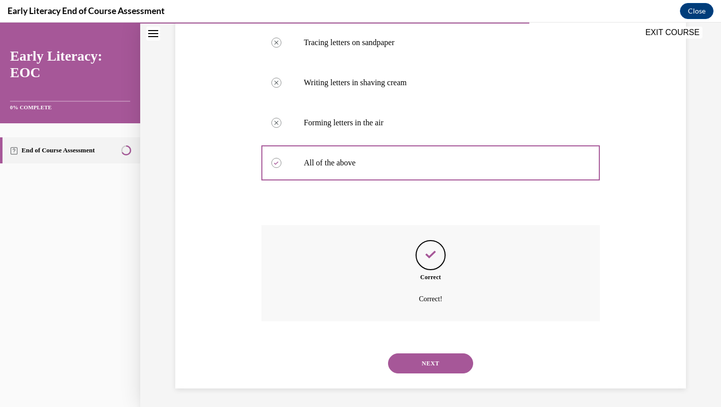
scroll to position [207, 0]
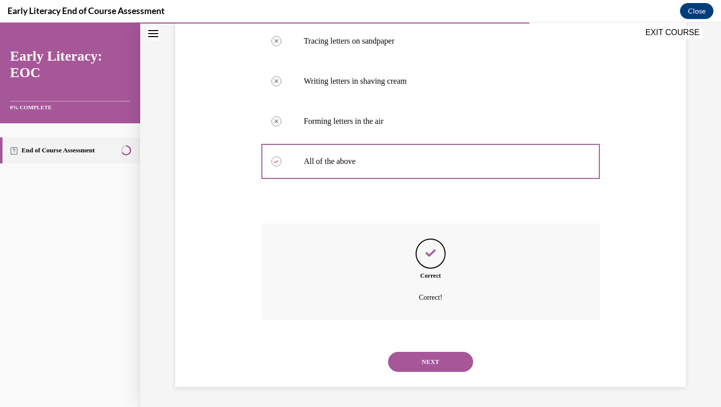
click at [422, 359] on button "NEXT" at bounding box center [430, 362] width 85 height 20
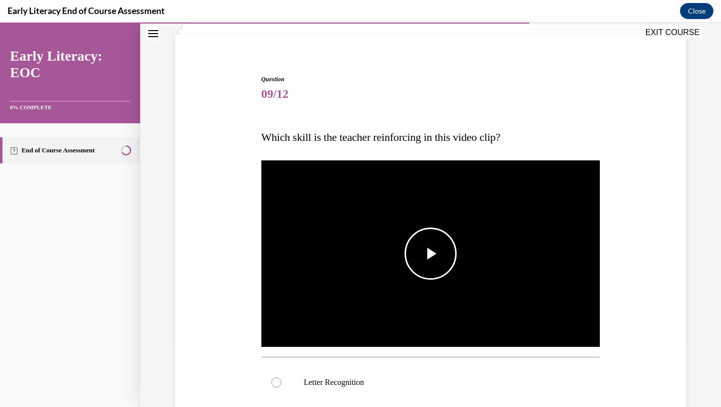
scroll to position [80, 0]
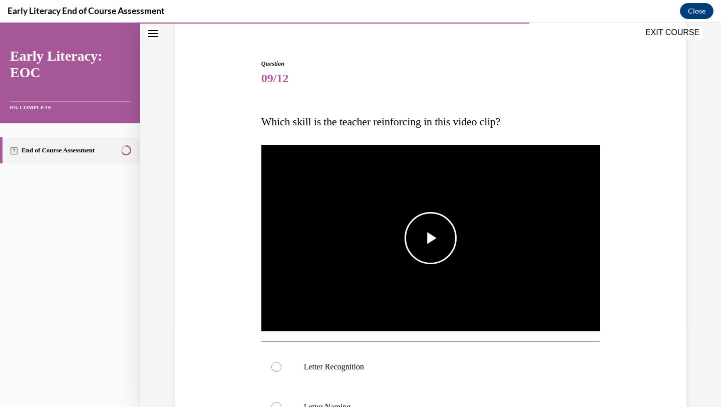
click at [431, 272] on img "Video player" at bounding box center [431, 238] width 339 height 191
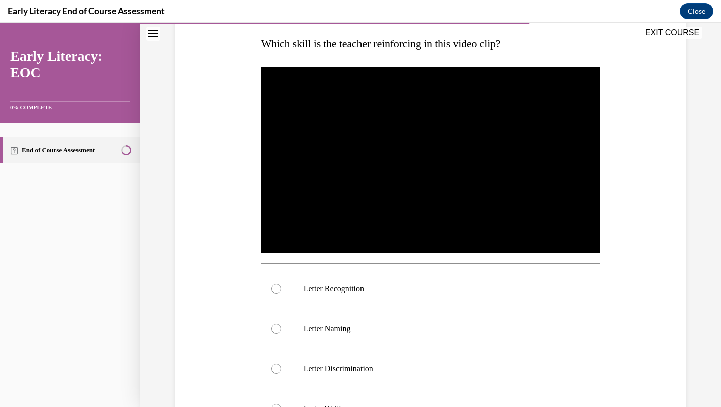
scroll to position [160, 0]
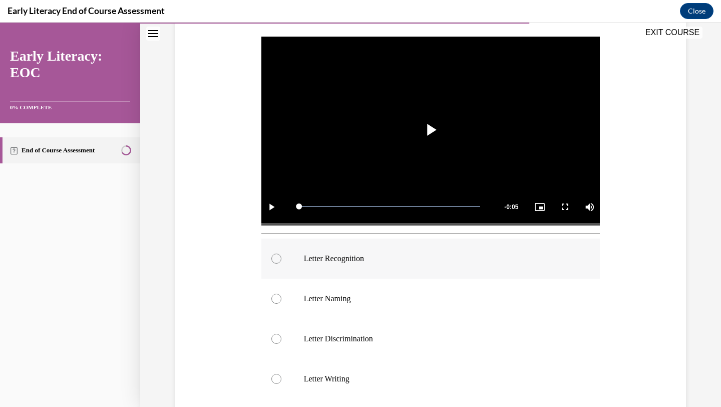
click at [431, 266] on div at bounding box center [431, 258] width 339 height 40
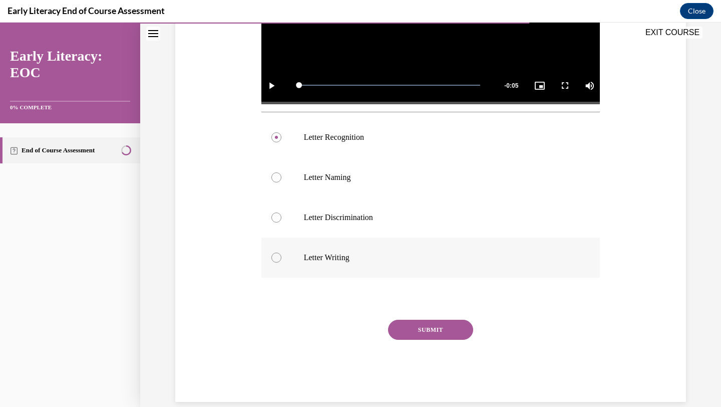
scroll to position [315, 0]
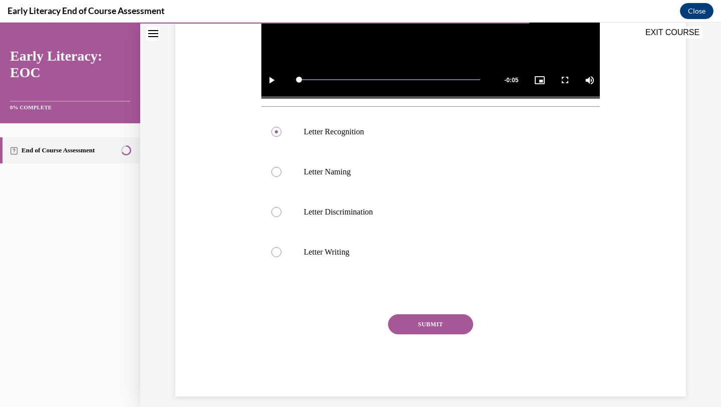
click at [427, 324] on button "SUBMIT" at bounding box center [430, 324] width 85 height 20
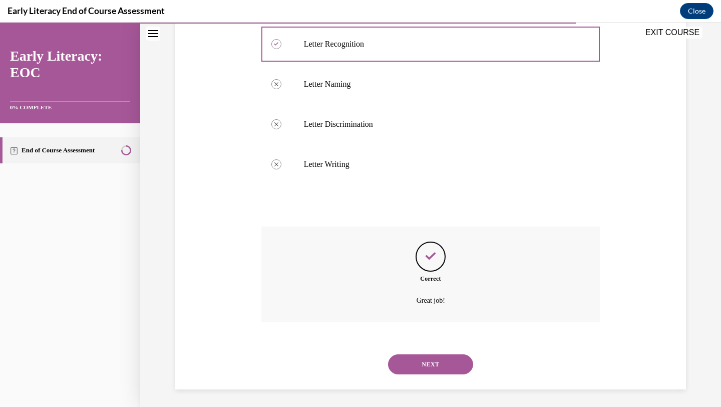
scroll to position [405, 0]
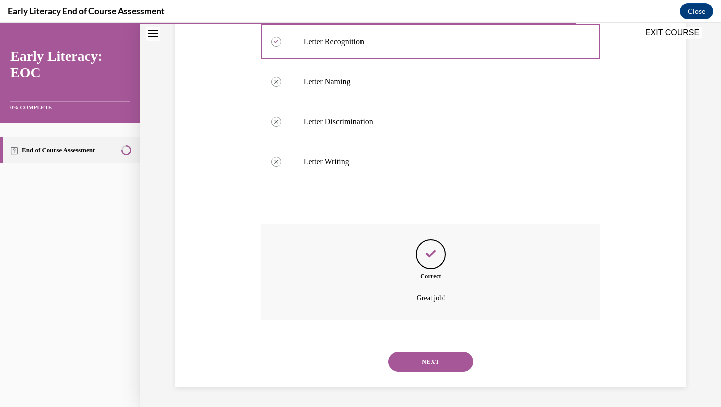
click at [417, 368] on button "NEXT" at bounding box center [430, 362] width 85 height 20
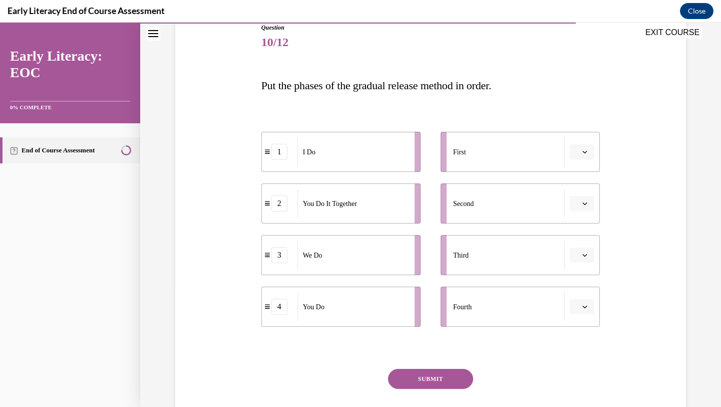
scroll to position [117, 0]
click at [589, 202] on button "button" at bounding box center [582, 202] width 25 height 15
click at [582, 280] on div "3" at bounding box center [581, 285] width 25 height 20
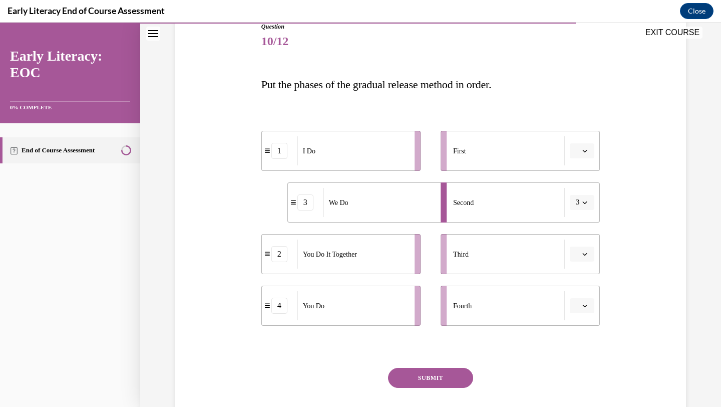
click at [574, 304] on button "button" at bounding box center [582, 305] width 25 height 15
click at [588, 290] on div "4" at bounding box center [581, 283] width 25 height 20
click at [585, 251] on span "button" at bounding box center [585, 254] width 7 height 7
click at [577, 334] on span "3" at bounding box center [579, 337] width 4 height 8
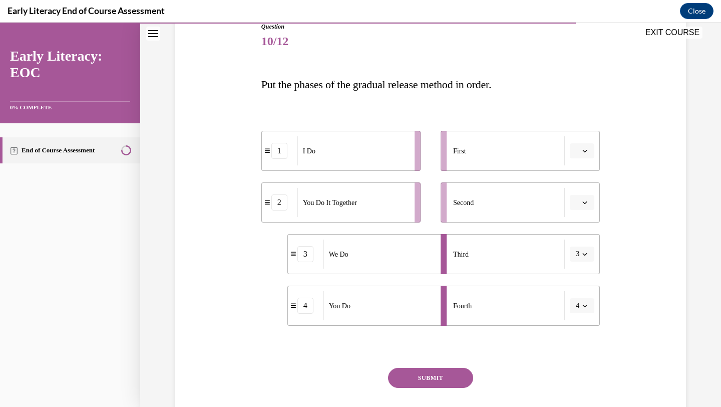
click at [589, 154] on button "button" at bounding box center [582, 150] width 25 height 15
click at [583, 193] on div "1" at bounding box center [581, 193] width 25 height 20
click at [581, 205] on button "button" at bounding box center [582, 202] width 25 height 15
click at [580, 260] on div "2" at bounding box center [581, 265] width 25 height 20
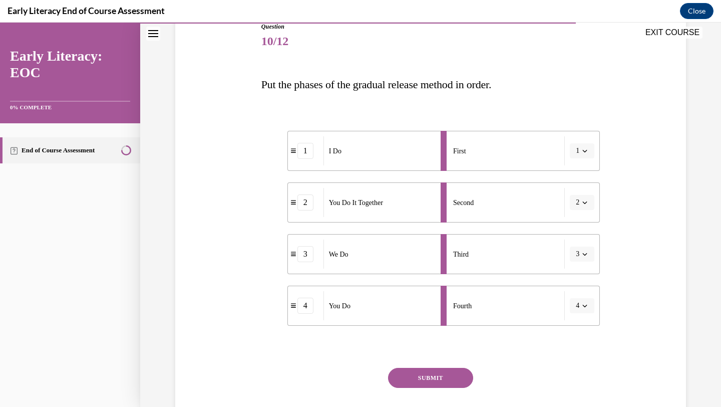
click at [585, 201] on icon "button" at bounding box center [585, 202] width 5 height 5
click at [580, 280] on div "3" at bounding box center [579, 285] width 25 height 20
click at [589, 258] on button "button" at bounding box center [582, 254] width 25 height 15
click at [580, 312] on div "2" at bounding box center [581, 317] width 25 height 20
click at [437, 381] on button "SUBMIT" at bounding box center [430, 378] width 85 height 20
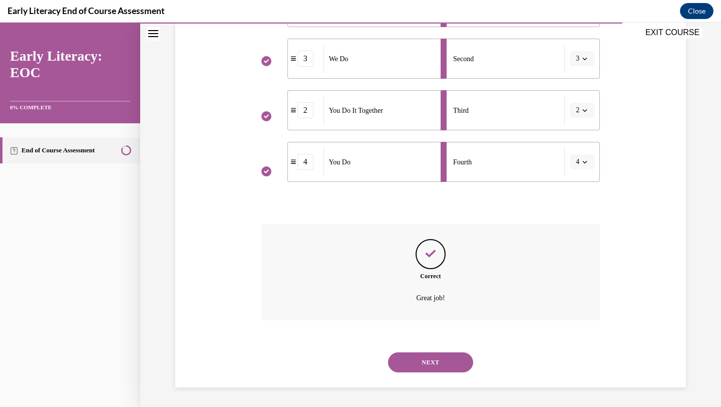
scroll to position [262, 0]
click at [437, 360] on button "NEXT" at bounding box center [430, 362] width 85 height 20
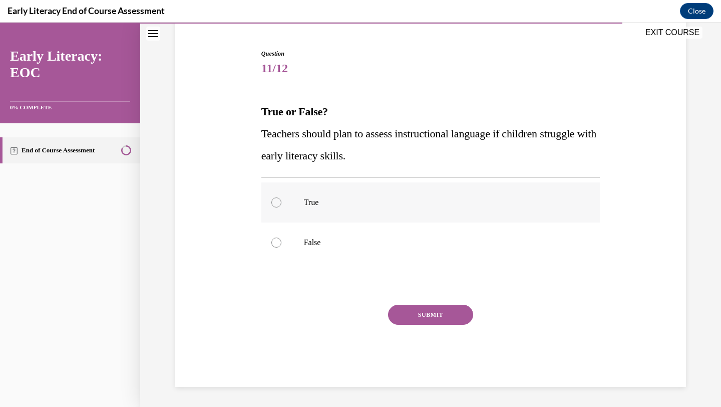
click at [472, 196] on div at bounding box center [431, 202] width 339 height 40
click at [437, 310] on button "SUBMIT" at bounding box center [430, 315] width 85 height 20
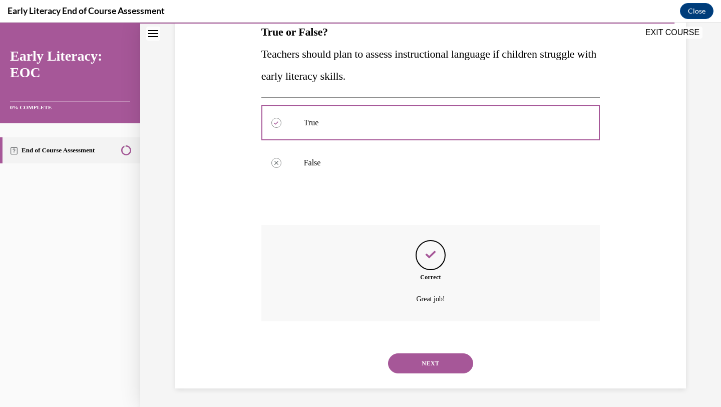
scroll to position [171, 0]
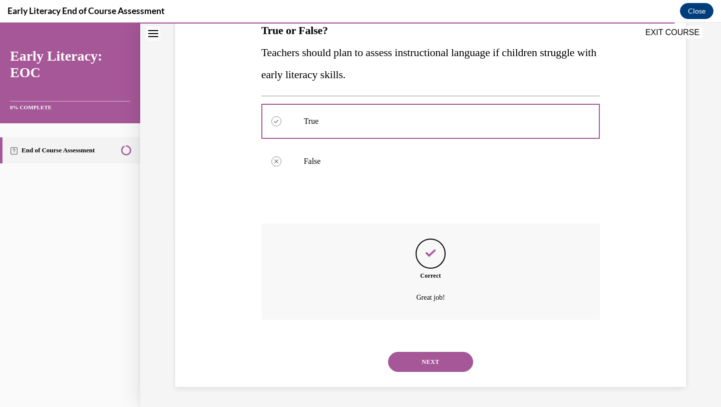
click at [413, 359] on button "NEXT" at bounding box center [430, 362] width 85 height 20
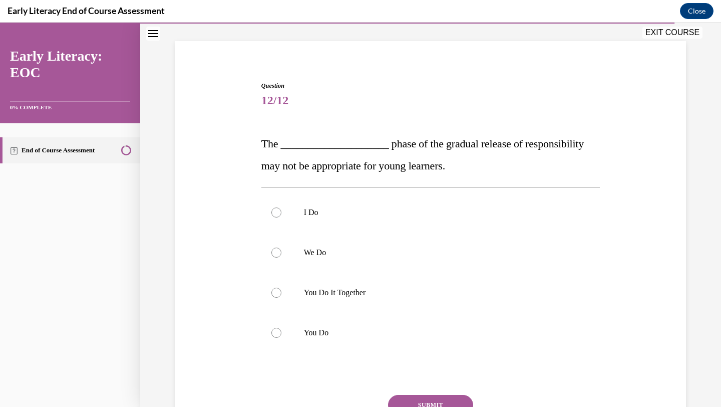
scroll to position [61, 0]
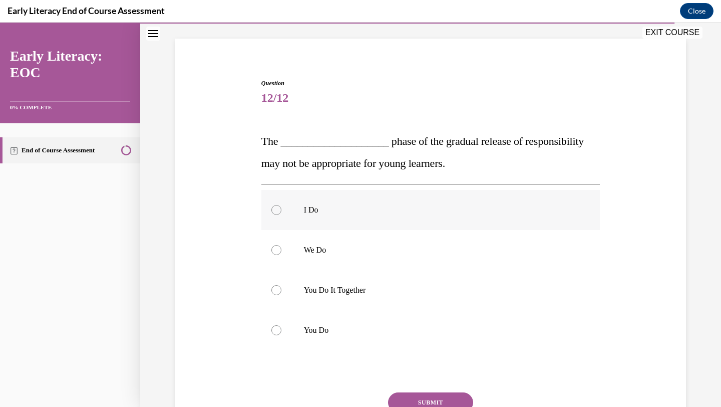
click at [474, 215] on div at bounding box center [431, 210] width 339 height 40
click at [424, 399] on button "SUBMIT" at bounding box center [430, 402] width 85 height 20
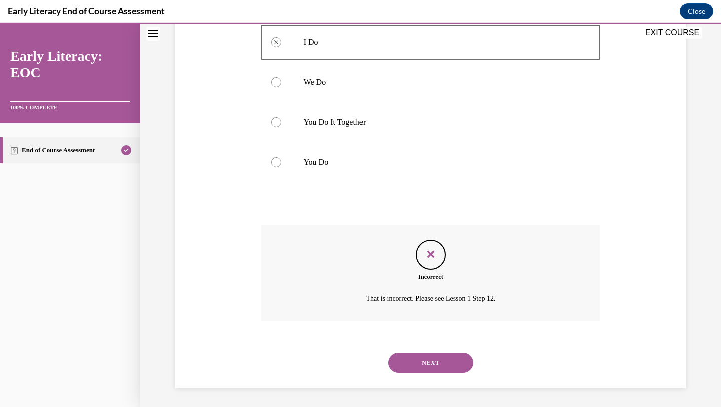
scroll to position [229, 0]
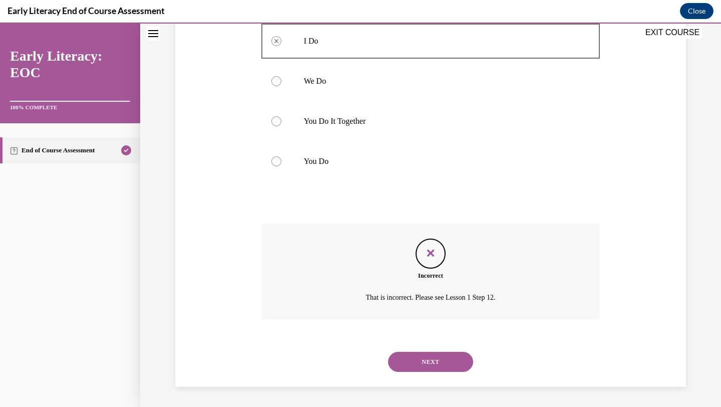
click at [440, 359] on button "NEXT" at bounding box center [430, 362] width 85 height 20
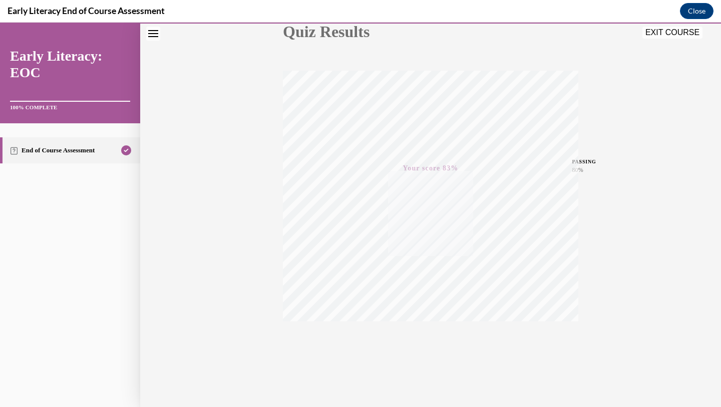
scroll to position [129, 0]
click at [433, 341] on icon "button" at bounding box center [431, 345] width 36 height 11
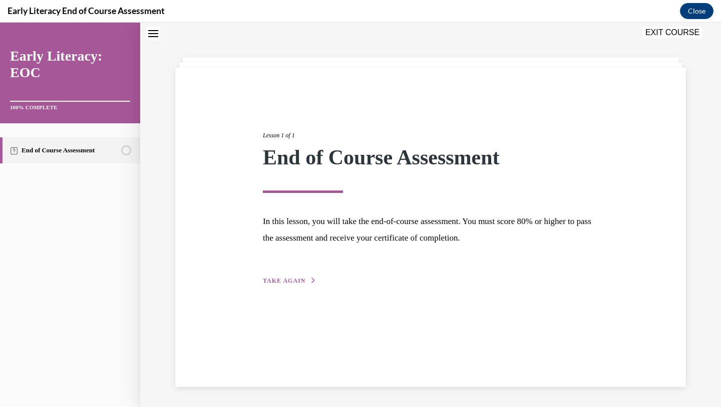
scroll to position [32, 0]
click at [296, 283] on span "TAKE AGAIN" at bounding box center [284, 280] width 43 height 7
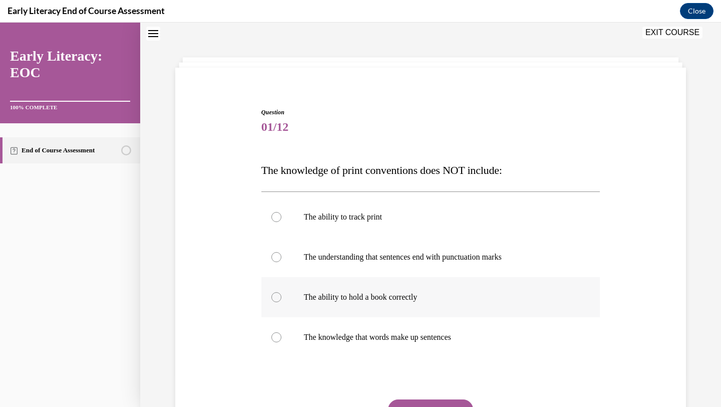
click at [355, 292] on p "The ability to hold a book correctly" at bounding box center [440, 297] width 272 height 10
click at [408, 399] on button "SUBMIT" at bounding box center [430, 409] width 85 height 20
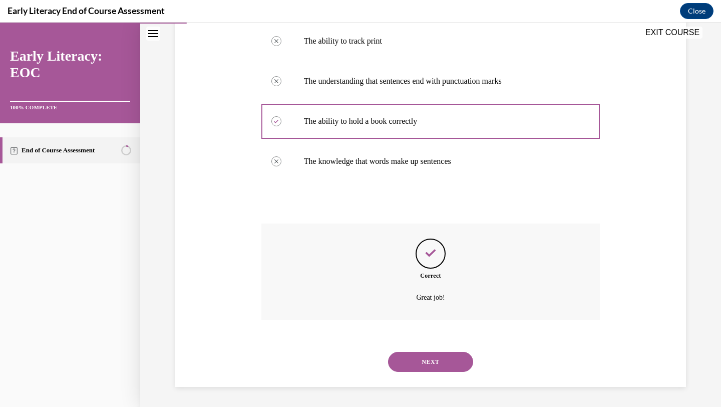
click at [434, 362] on button "NEXT" at bounding box center [430, 362] width 85 height 20
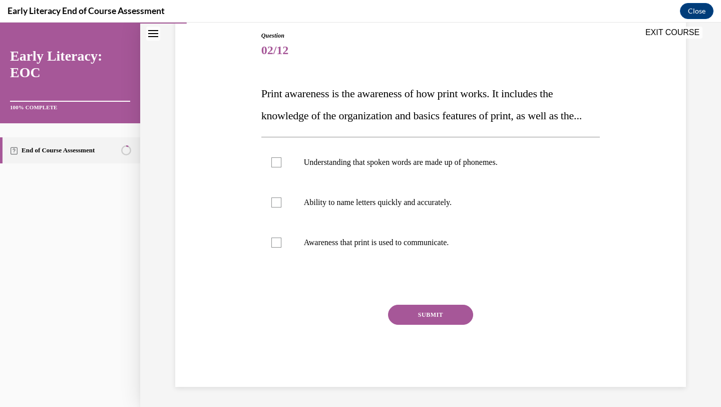
scroll to position [112, 0]
click at [456, 248] on p "Awareness that print is used to communicate." at bounding box center [440, 242] width 272 height 10
click at [429, 325] on button "SUBMIT" at bounding box center [430, 315] width 85 height 20
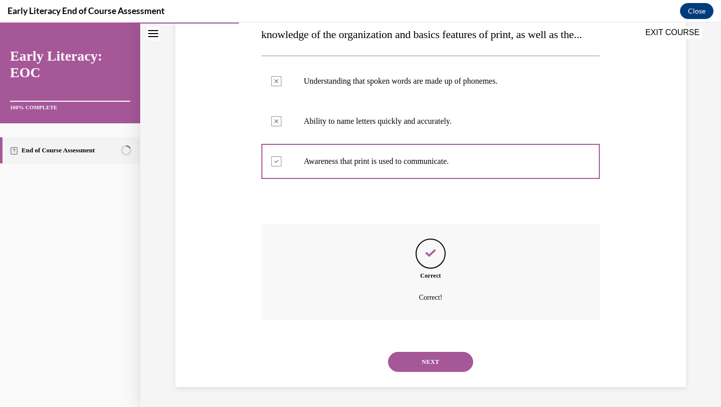
scroll to position [211, 0]
click at [428, 366] on button "NEXT" at bounding box center [430, 362] width 85 height 20
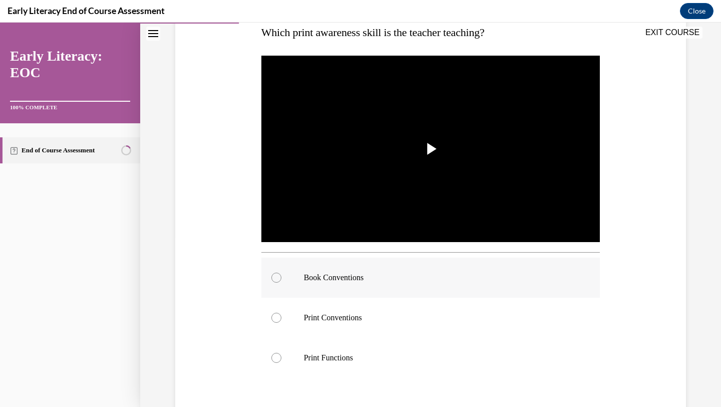
scroll to position [170, 0]
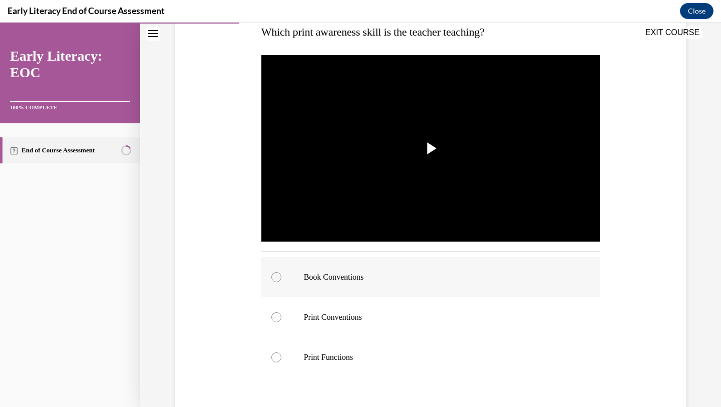
click at [372, 283] on div at bounding box center [431, 277] width 339 height 40
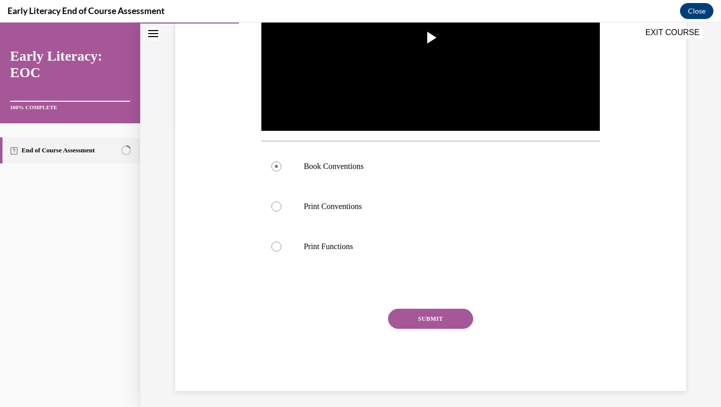
click at [401, 318] on button "SUBMIT" at bounding box center [430, 319] width 85 height 20
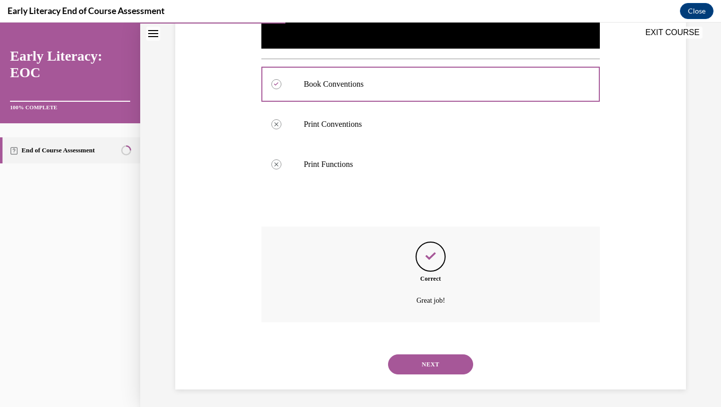
scroll to position [365, 0]
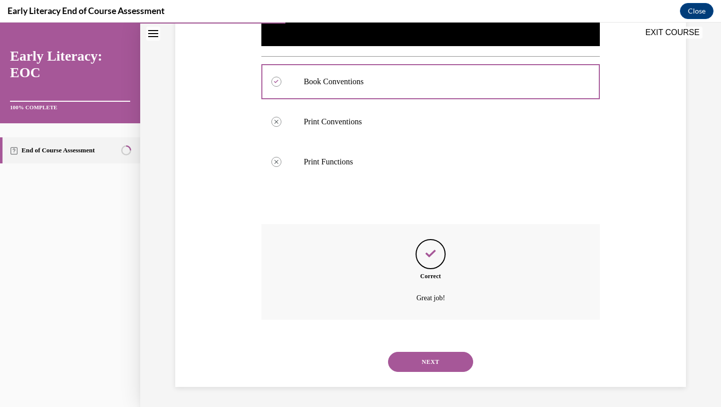
click at [409, 357] on button "NEXT" at bounding box center [430, 362] width 85 height 20
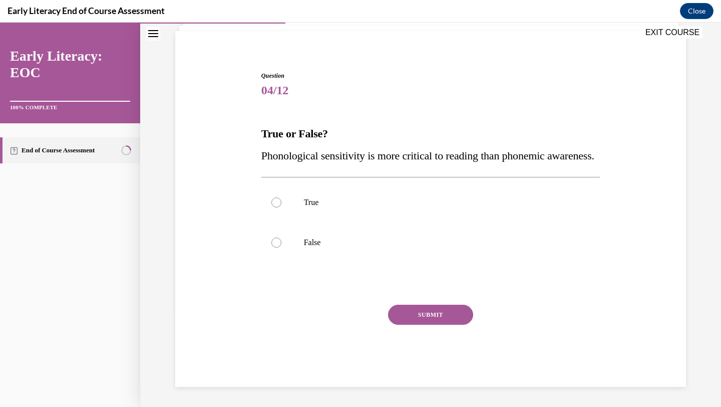
scroll to position [90, 0]
click at [406, 247] on p "False" at bounding box center [440, 242] width 272 height 10
click at [436, 318] on button "SUBMIT" at bounding box center [430, 315] width 85 height 20
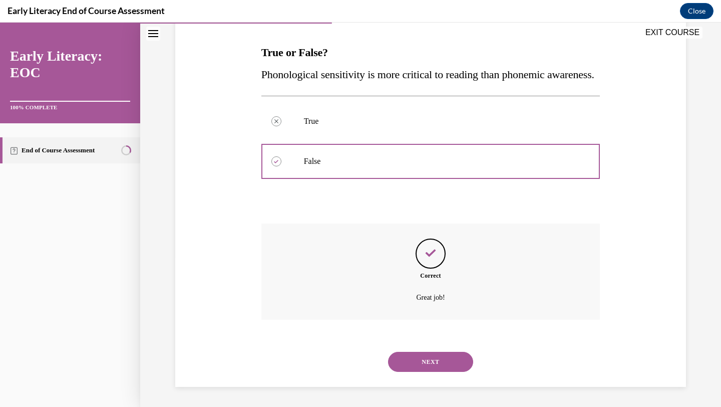
scroll to position [171, 0]
click at [418, 362] on button "NEXT" at bounding box center [430, 362] width 85 height 20
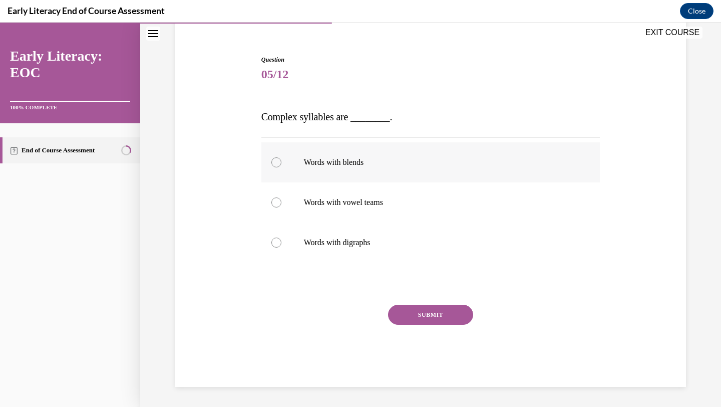
click at [474, 170] on div at bounding box center [431, 162] width 339 height 40
click at [434, 316] on button "SUBMIT" at bounding box center [430, 315] width 85 height 20
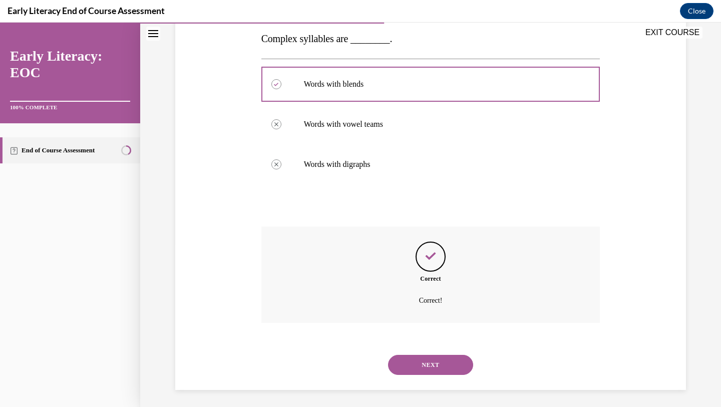
scroll to position [165, 0]
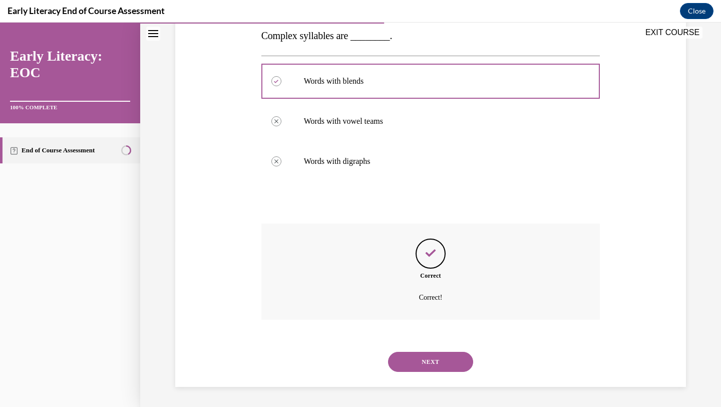
click at [430, 356] on button "NEXT" at bounding box center [430, 362] width 85 height 20
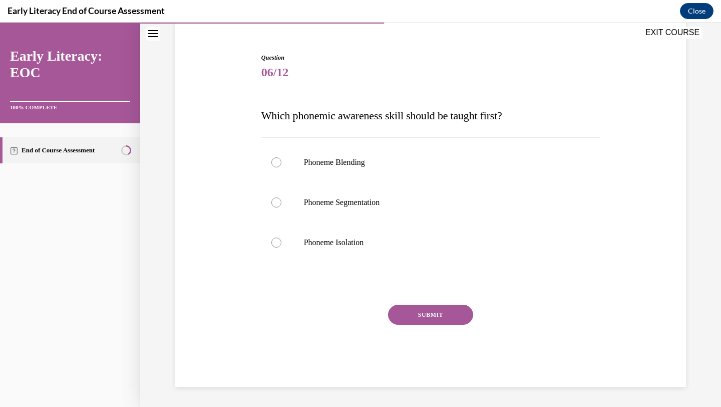
scroll to position [86, 0]
click at [464, 250] on div at bounding box center [431, 242] width 339 height 40
click at [446, 318] on button "SUBMIT" at bounding box center [430, 315] width 85 height 20
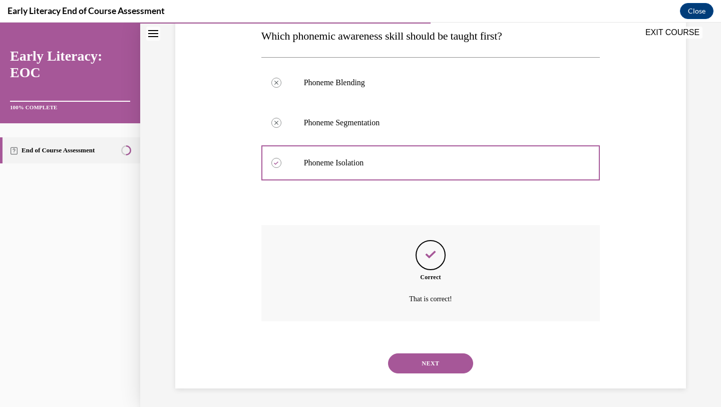
scroll to position [167, 0]
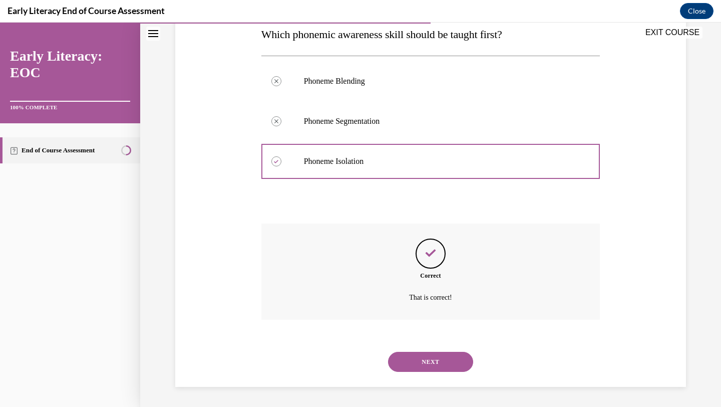
click at [425, 355] on button "NEXT" at bounding box center [430, 362] width 85 height 20
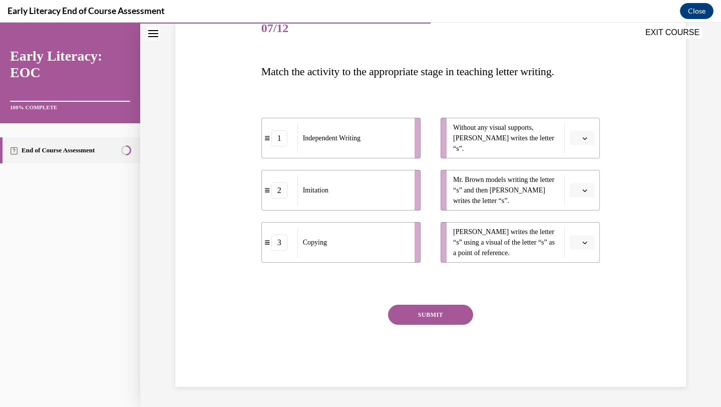
scroll to position [112, 0]
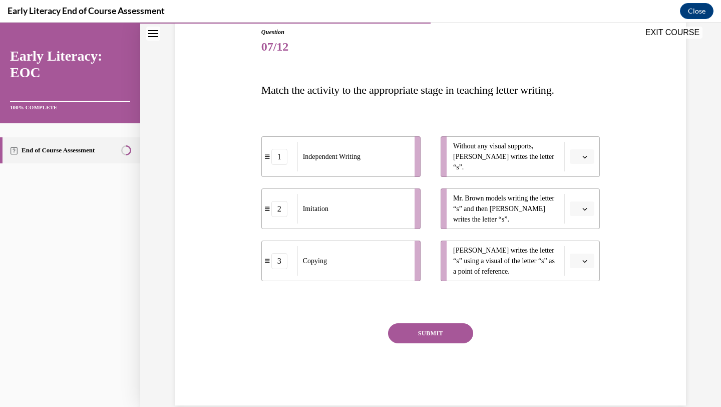
click at [577, 162] on button "button" at bounding box center [582, 156] width 25 height 15
click at [582, 200] on div "1" at bounding box center [581, 199] width 25 height 20
click at [581, 207] on button "button" at bounding box center [582, 208] width 25 height 15
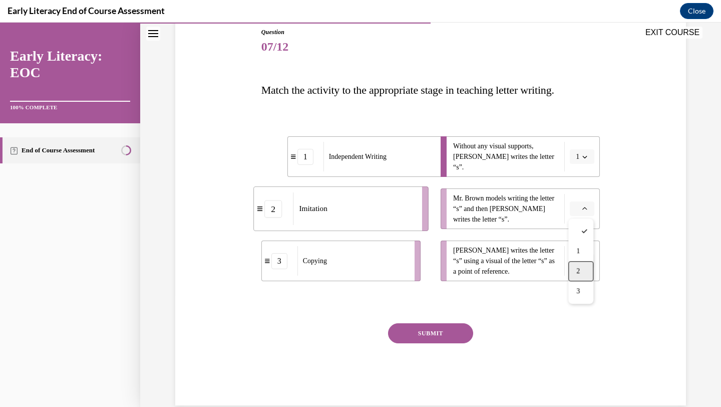
click at [583, 269] on div "2" at bounding box center [581, 271] width 25 height 20
click at [582, 260] on span "button" at bounding box center [585, 261] width 7 height 7
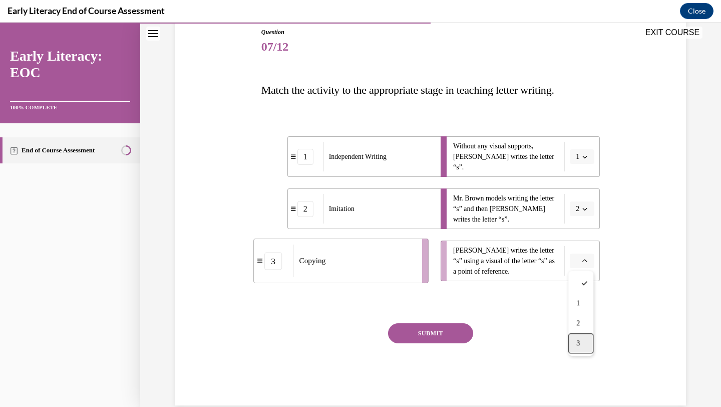
click at [580, 343] on span "3" at bounding box center [579, 343] width 4 height 8
click at [434, 337] on button "SUBMIT" at bounding box center [430, 333] width 85 height 20
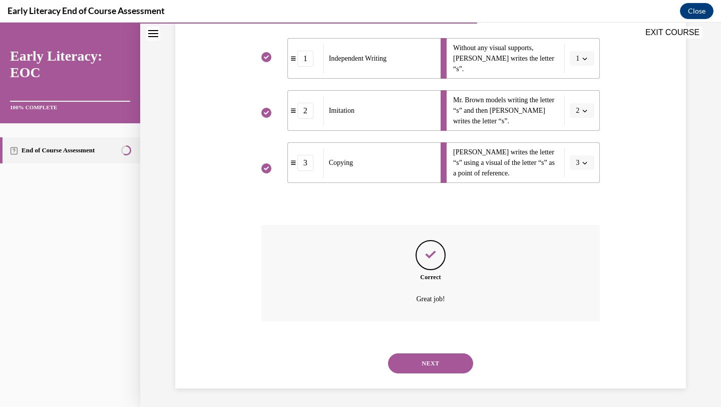
scroll to position [211, 0]
click at [430, 361] on button "NEXT" at bounding box center [430, 362] width 85 height 20
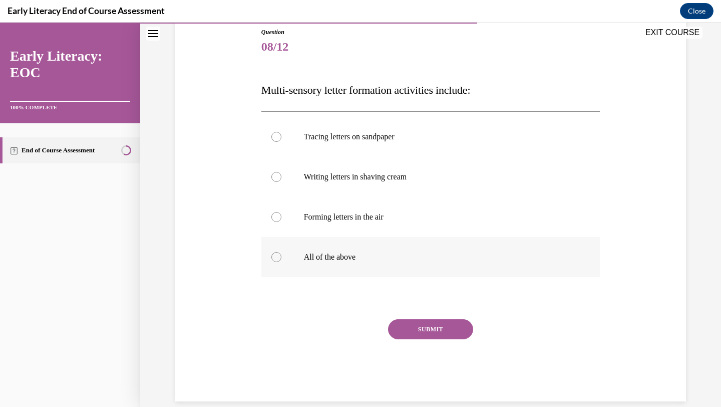
click at [440, 267] on div at bounding box center [431, 257] width 339 height 40
click at [448, 331] on button "SUBMIT" at bounding box center [430, 329] width 85 height 20
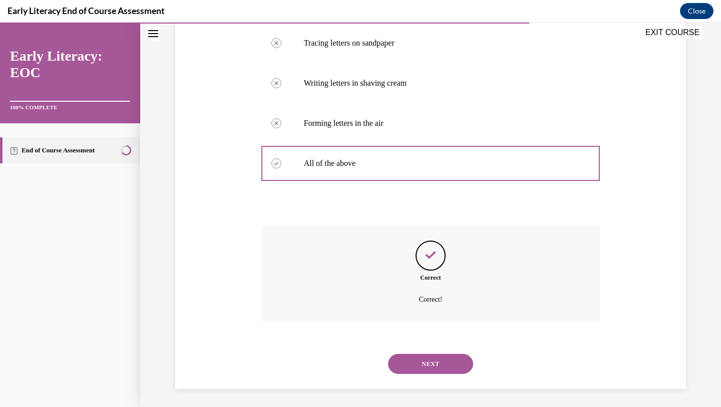
scroll to position [207, 0]
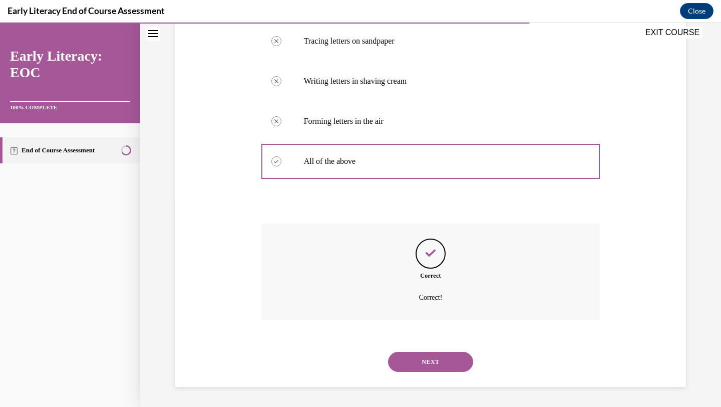
click at [430, 354] on button "NEXT" at bounding box center [430, 362] width 85 height 20
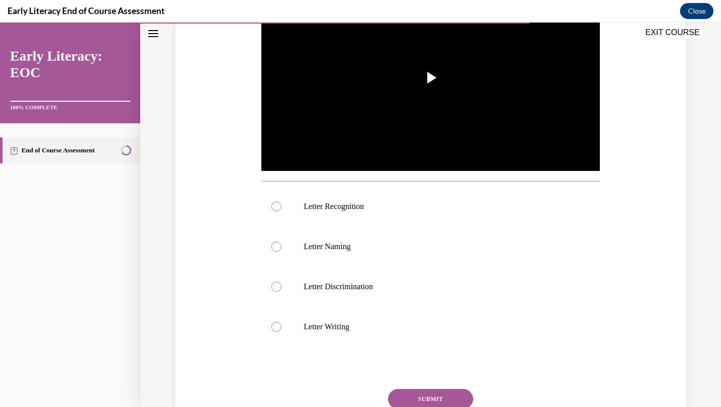
scroll to position [240, 0]
click at [498, 214] on div at bounding box center [431, 206] width 339 height 40
click at [446, 397] on button "SUBMIT" at bounding box center [430, 399] width 85 height 20
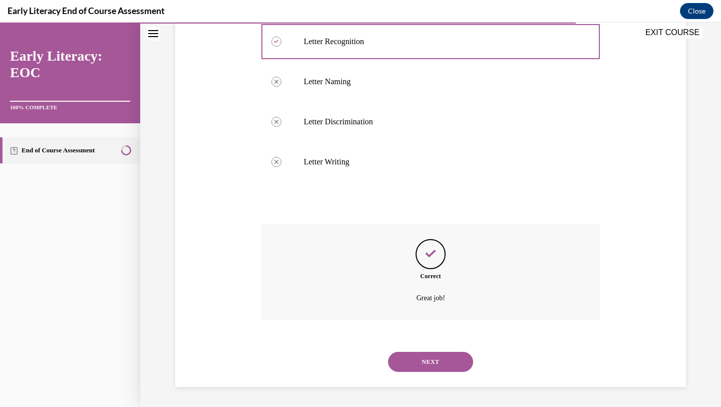
scroll to position [405, 0]
click at [449, 365] on button "NEXT" at bounding box center [430, 362] width 85 height 20
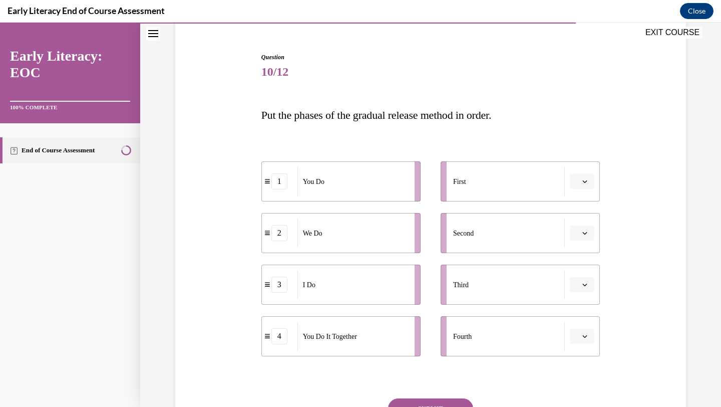
scroll to position [94, 0]
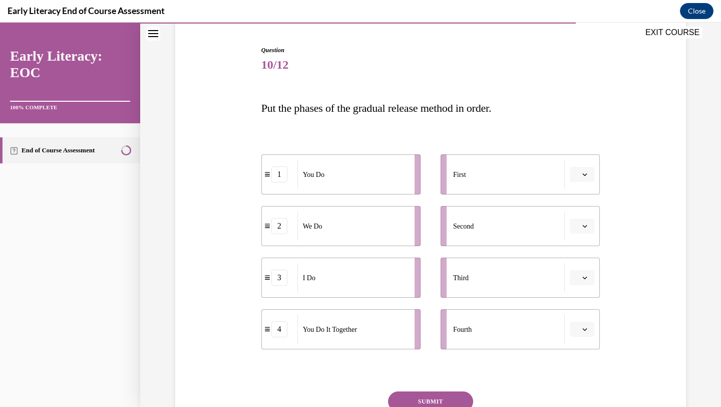
click at [586, 274] on button "button" at bounding box center [582, 277] width 25 height 15
click at [580, 322] on span "1" at bounding box center [579, 320] width 4 height 8
click at [589, 224] on button "button" at bounding box center [582, 225] width 25 height 15
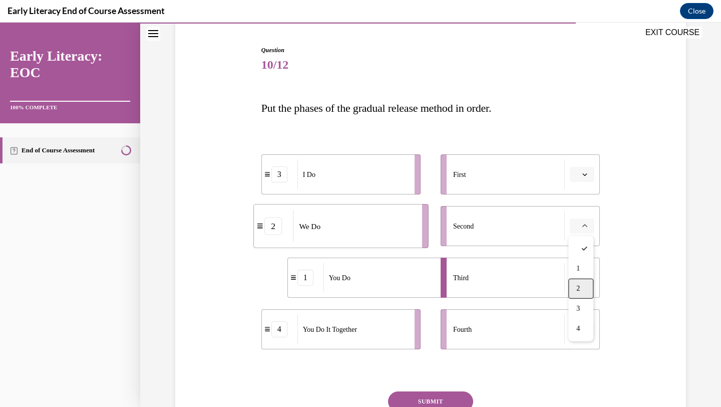
click at [585, 284] on div "2" at bounding box center [581, 289] width 25 height 20
click at [587, 328] on icon "button" at bounding box center [585, 329] width 5 height 5
click at [583, 287] on div "3" at bounding box center [581, 287] width 25 height 20
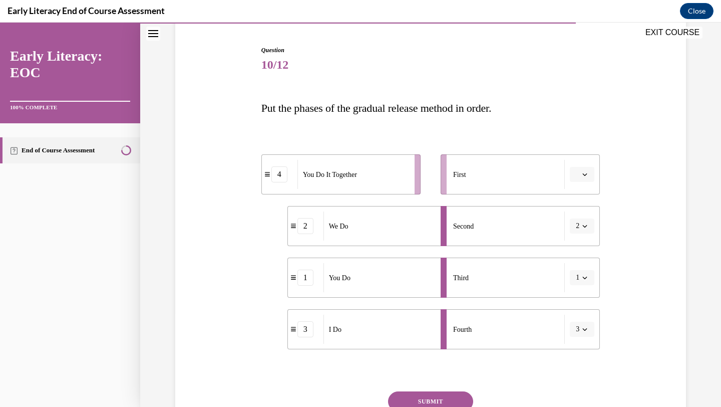
click at [591, 181] on button "button" at bounding box center [582, 174] width 25 height 15
click at [577, 257] on span "3" at bounding box center [579, 257] width 4 height 8
click at [579, 278] on span "1" at bounding box center [578, 278] width 4 height 10
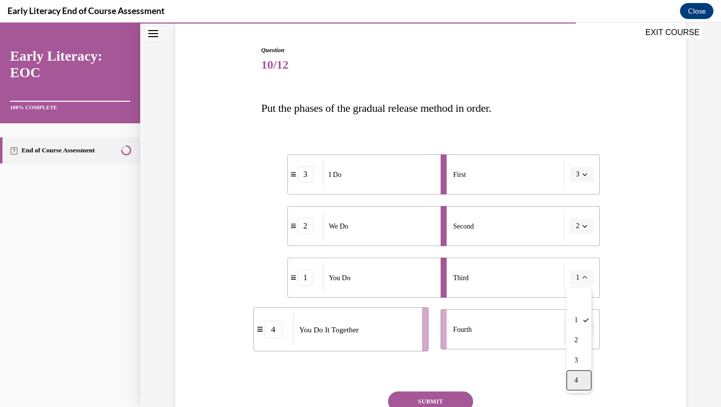
click at [579, 378] on div "4" at bounding box center [579, 380] width 25 height 20
click at [587, 332] on span "button" at bounding box center [585, 329] width 7 height 7
click at [584, 245] on div "1" at bounding box center [581, 246] width 25 height 20
click at [438, 395] on button "SUBMIT" at bounding box center [430, 401] width 85 height 20
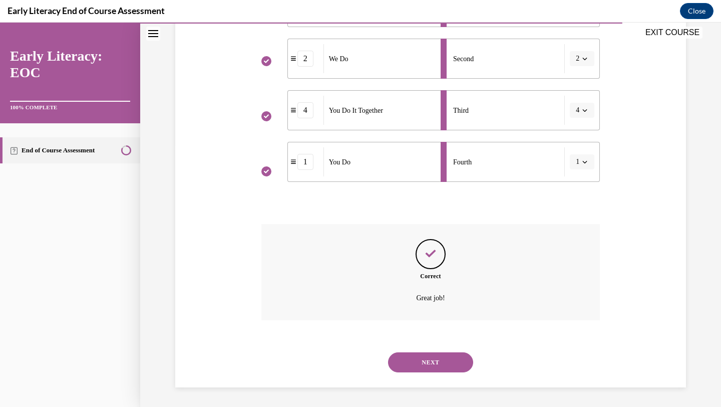
scroll to position [262, 0]
click at [450, 364] on button "NEXT" at bounding box center [430, 362] width 85 height 20
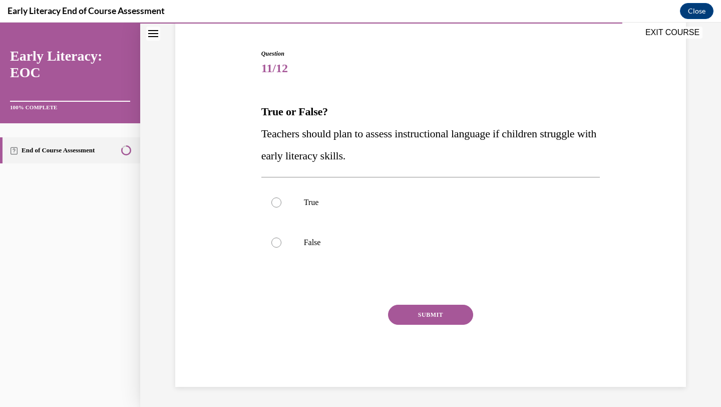
scroll to position [90, 0]
click at [429, 212] on div at bounding box center [431, 202] width 339 height 40
click at [403, 313] on button "SUBMIT" at bounding box center [430, 315] width 85 height 20
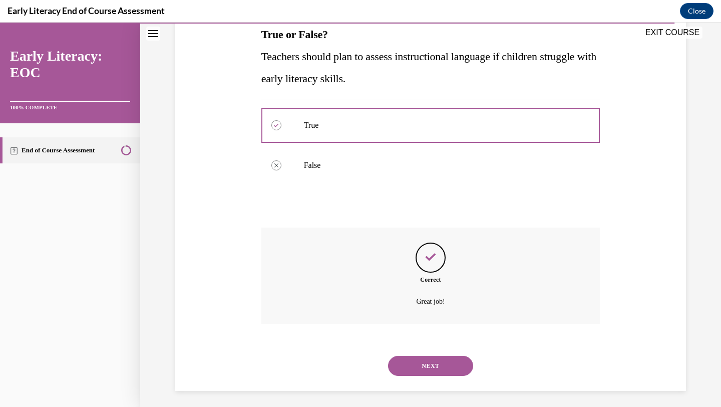
scroll to position [171, 0]
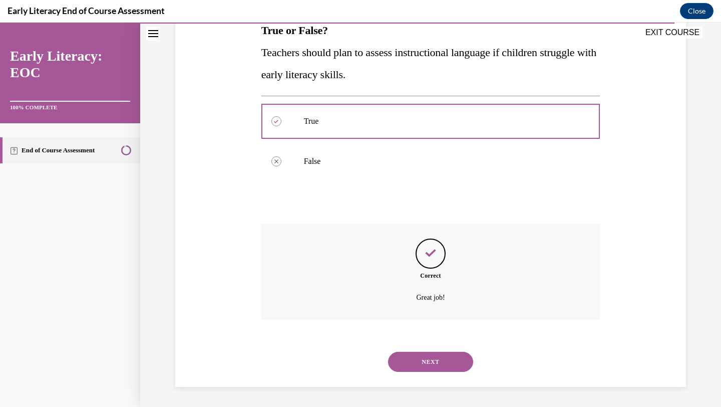
click at [429, 362] on button "NEXT" at bounding box center [430, 362] width 85 height 20
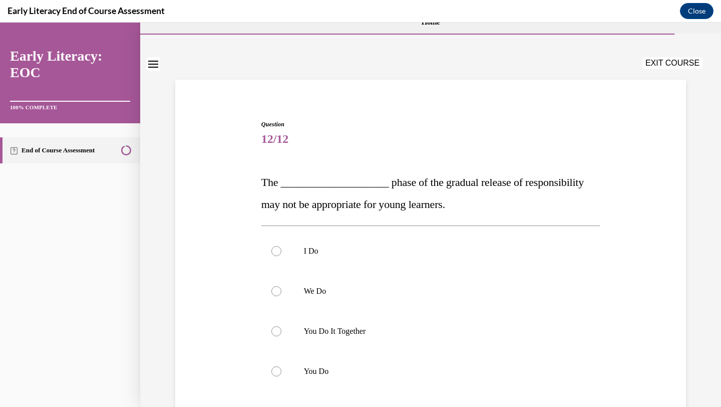
scroll to position [32, 0]
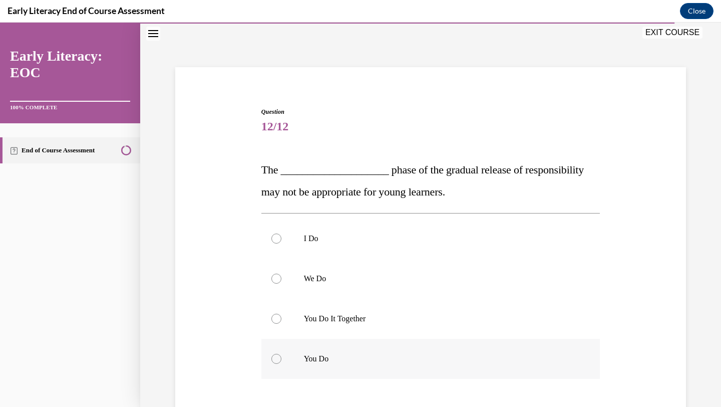
click at [427, 358] on p "You Do" at bounding box center [440, 359] width 272 height 10
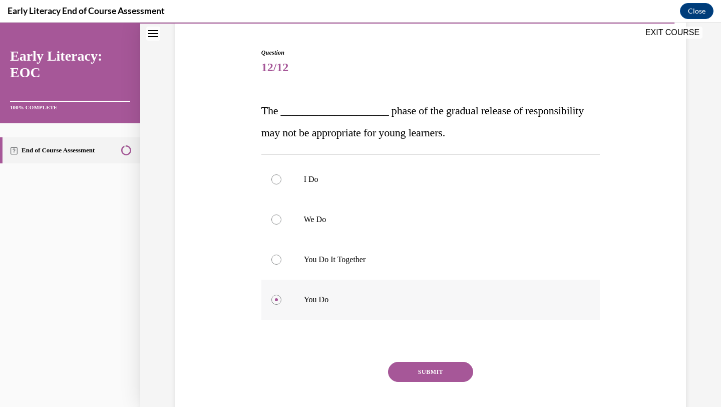
scroll to position [124, 0]
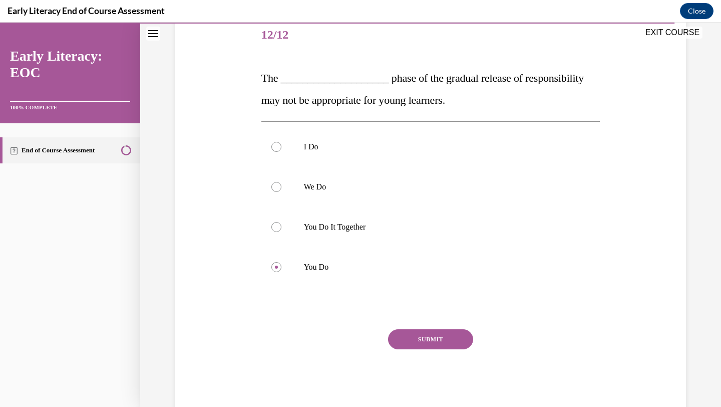
click at [440, 337] on button "SUBMIT" at bounding box center [430, 339] width 85 height 20
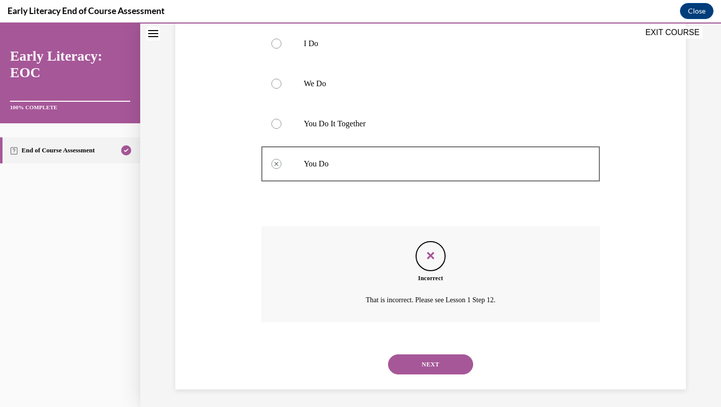
scroll to position [229, 0]
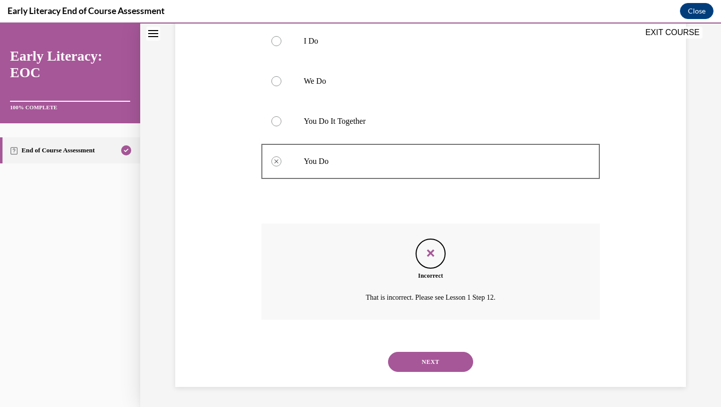
click at [432, 370] on button "NEXT" at bounding box center [430, 362] width 85 height 20
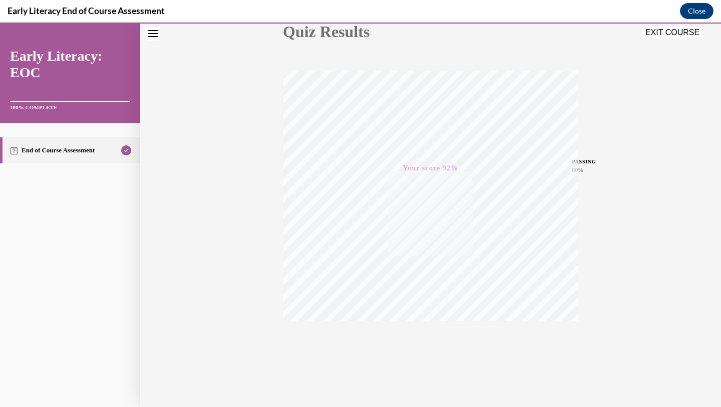
scroll to position [129, 0]
click at [153, 35] on icon "Close navigation menu" at bounding box center [153, 33] width 10 height 7
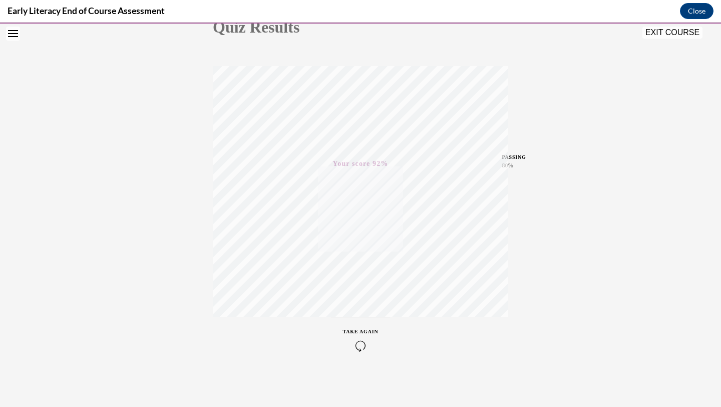
click at [15, 35] on icon "Open navigation menu" at bounding box center [13, 33] width 10 height 7
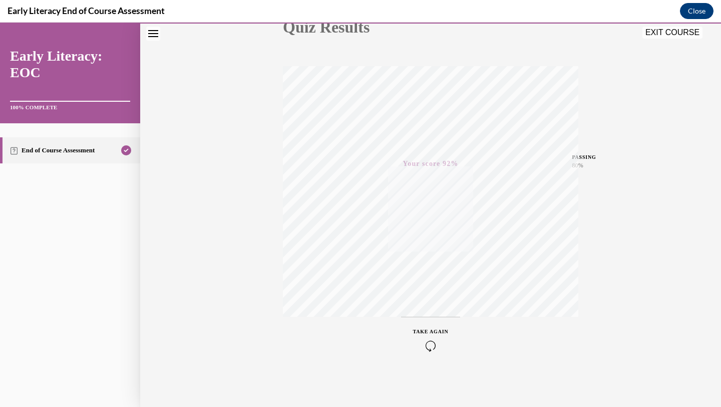
click at [700, 12] on button "Close" at bounding box center [697, 11] width 34 height 16
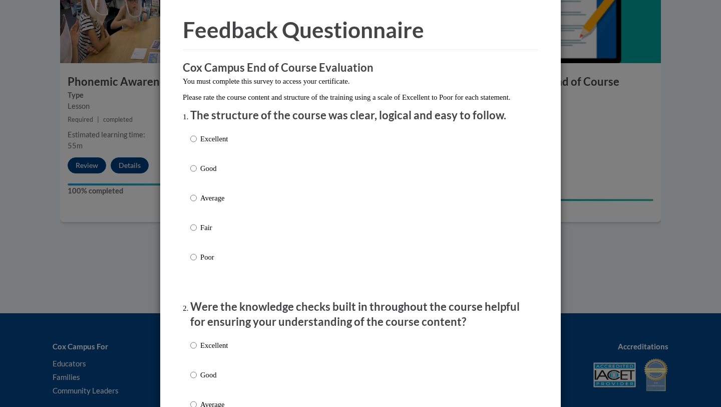
scroll to position [36, 0]
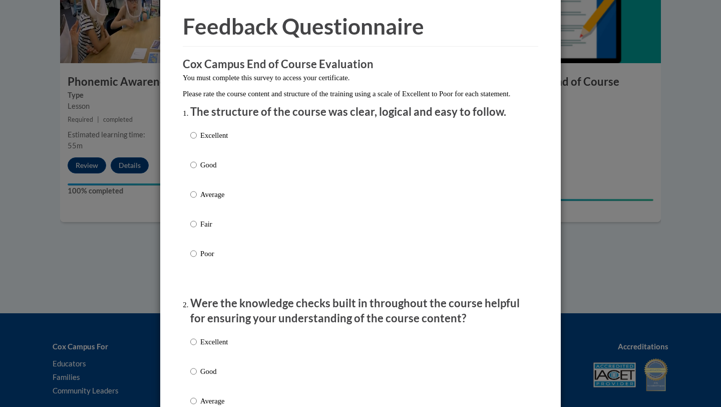
click at [290, 142] on div "Excellent Good Average Fair Poor" at bounding box center [360, 206] width 341 height 163
click at [208, 141] on p "Excellent" at bounding box center [214, 135] width 28 height 11
click at [197, 141] on input "Excellent" at bounding box center [193, 135] width 7 height 11
radio input "true"
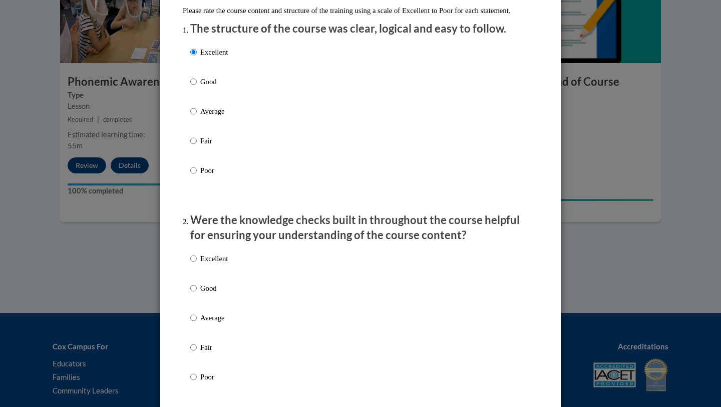
click at [216, 264] on p "Excellent" at bounding box center [214, 258] width 28 height 11
click at [197, 264] on input "Excellent" at bounding box center [193, 258] width 7 height 11
radio input "true"
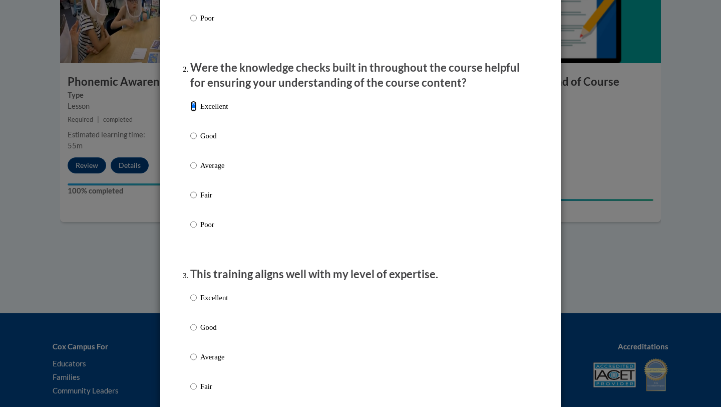
scroll to position [349, 0]
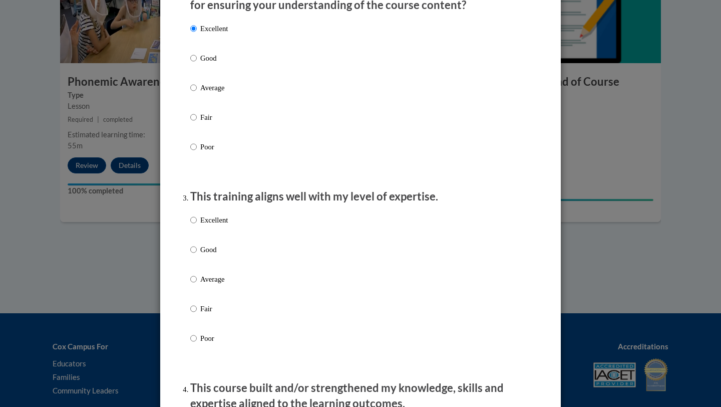
click at [213, 225] on p "Excellent" at bounding box center [214, 219] width 28 height 11
click at [197, 225] on input "Excellent" at bounding box center [193, 219] width 7 height 11
radio input "true"
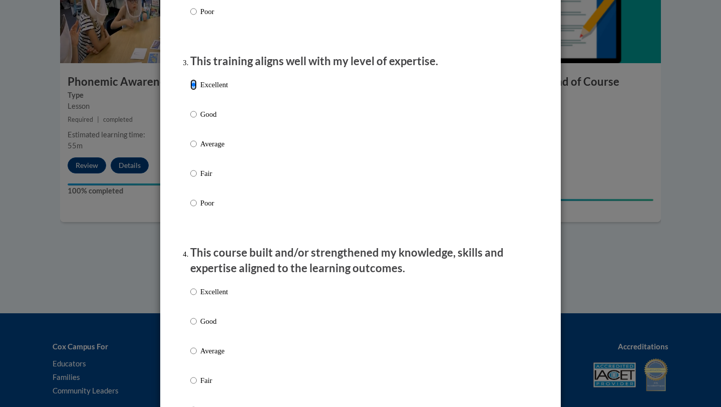
scroll to position [583, 0]
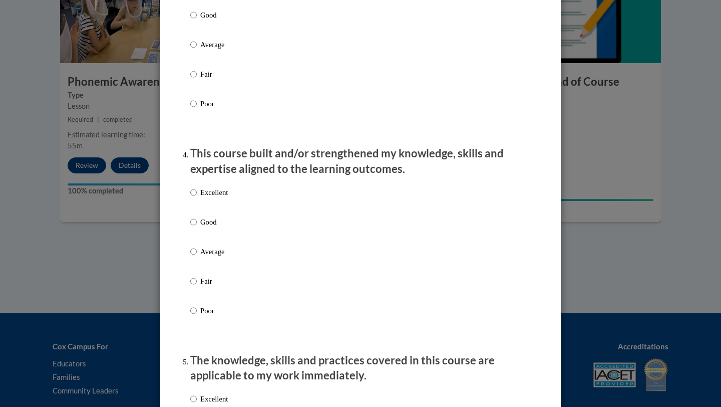
click at [220, 198] on p "Excellent" at bounding box center [214, 192] width 28 height 11
click at [197, 198] on input "Excellent" at bounding box center [193, 192] width 7 height 11
radio input "true"
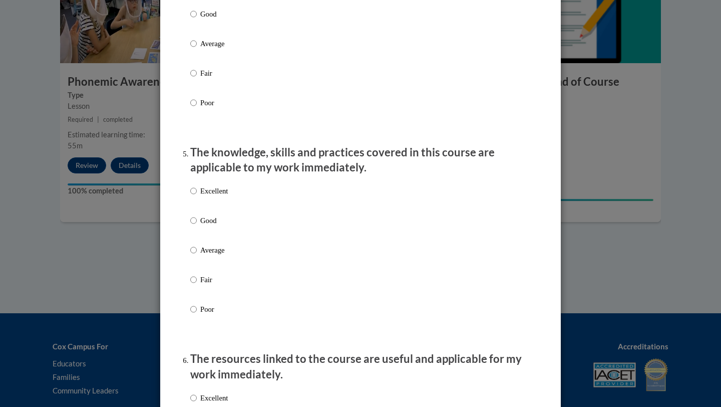
scroll to position [826, 0]
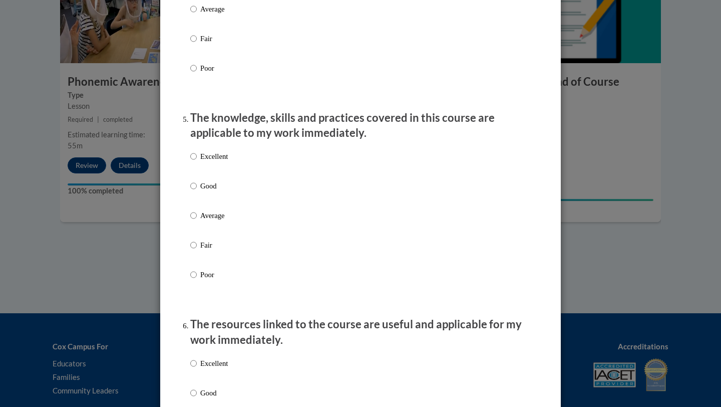
click at [218, 162] on p "Excellent" at bounding box center [214, 156] width 28 height 11
click at [197, 162] on input "Excellent" at bounding box center [193, 156] width 7 height 11
radio input "true"
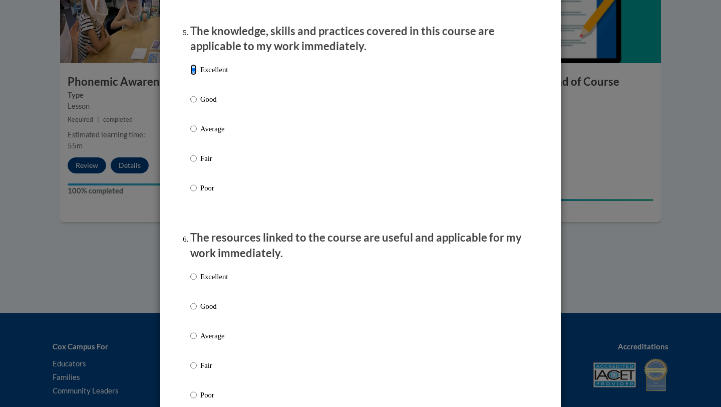
scroll to position [970, 0]
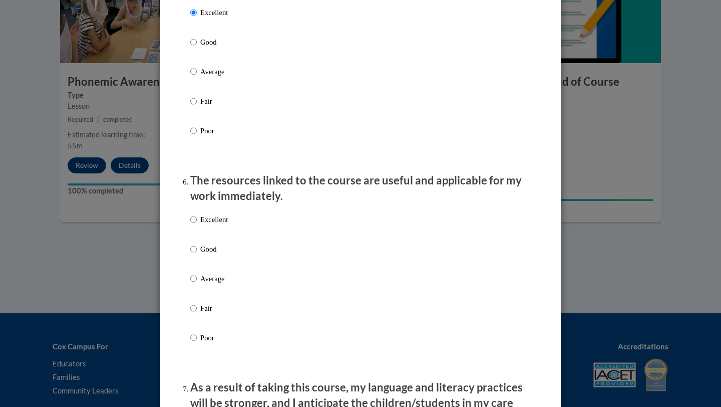
click at [219, 225] on p "Excellent" at bounding box center [214, 219] width 28 height 11
click at [197, 225] on input "Excellent" at bounding box center [193, 219] width 7 height 11
radio input "true"
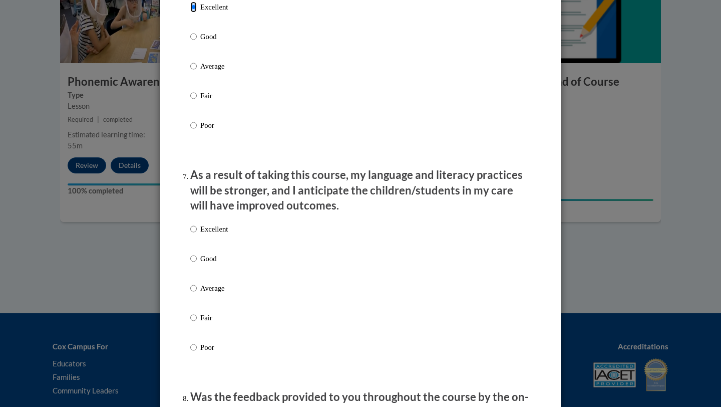
scroll to position [1214, 0]
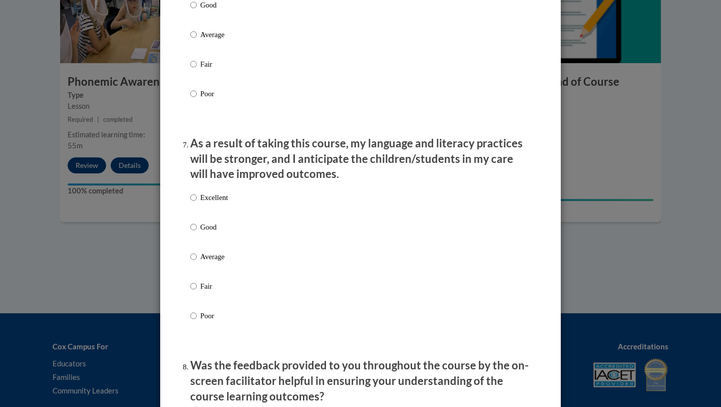
click at [219, 203] on p "Excellent" at bounding box center [214, 197] width 28 height 11
click at [197, 203] on input "Excellent" at bounding box center [193, 197] width 7 height 11
radio input "true"
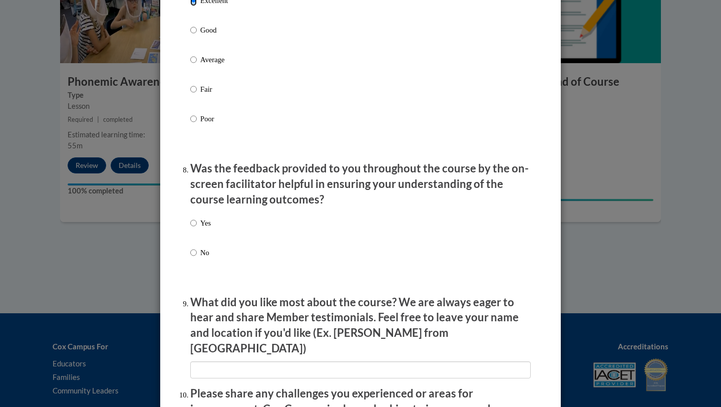
scroll to position [1412, 0]
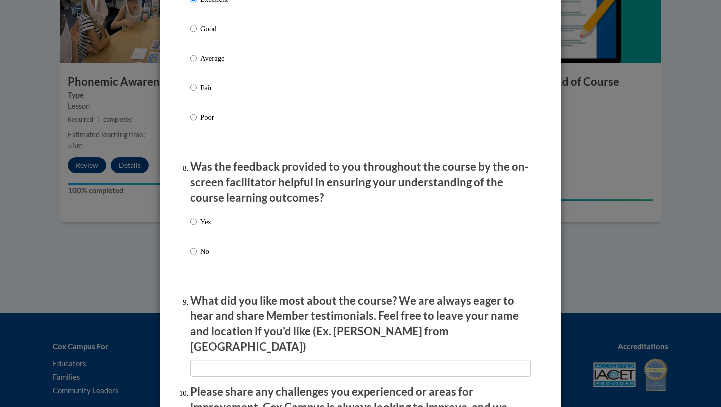
click at [204, 227] on p "Yes" at bounding box center [205, 221] width 11 height 11
click at [197, 227] on input "Yes" at bounding box center [193, 221] width 7 height 11
radio input "true"
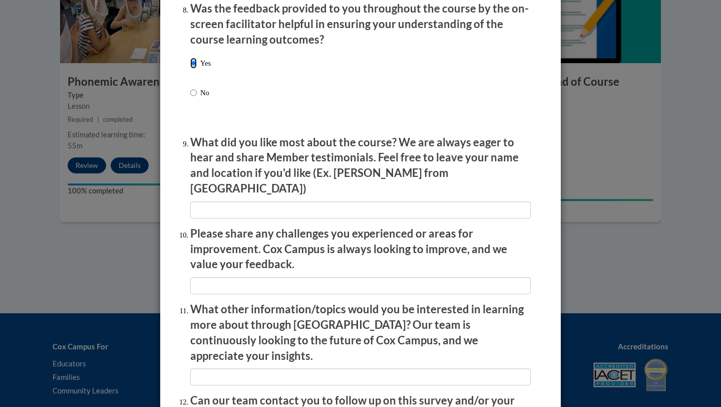
scroll to position [1577, 0]
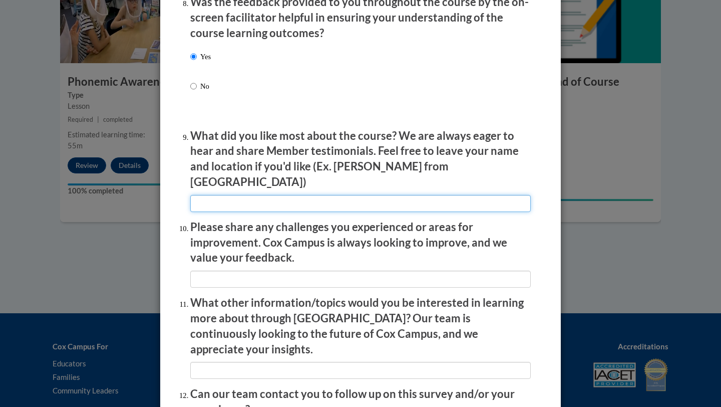
click at [244, 199] on input "textbox" at bounding box center [360, 203] width 341 height 17
type input "E"
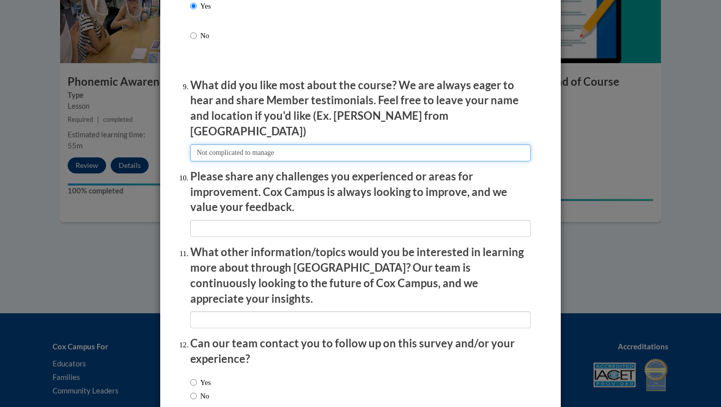
scroll to position [1632, 0]
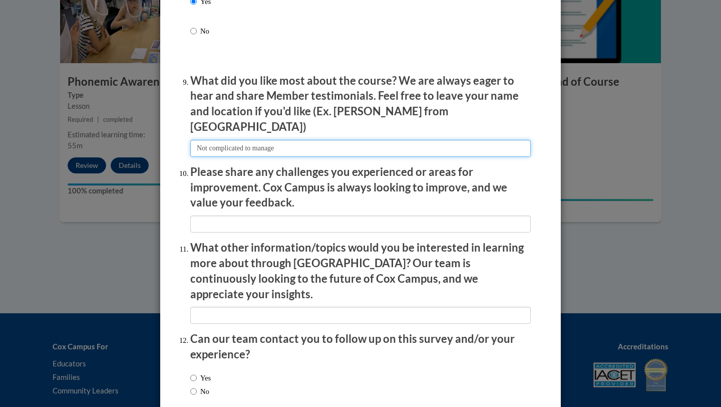
type input "Not complicated to manage"
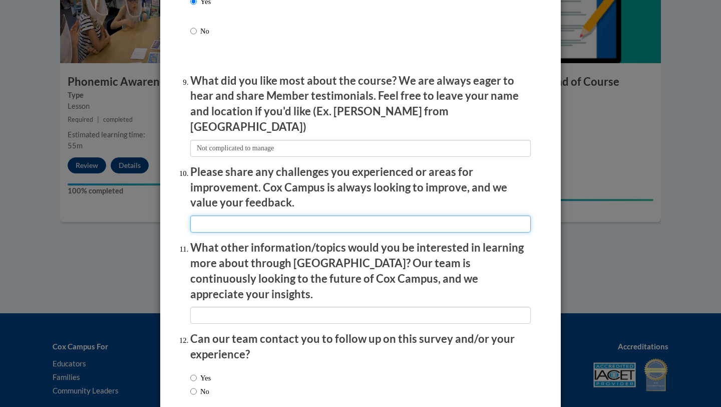
click at [251, 222] on input "textbox" at bounding box center [360, 223] width 341 height 17
type input "NA"
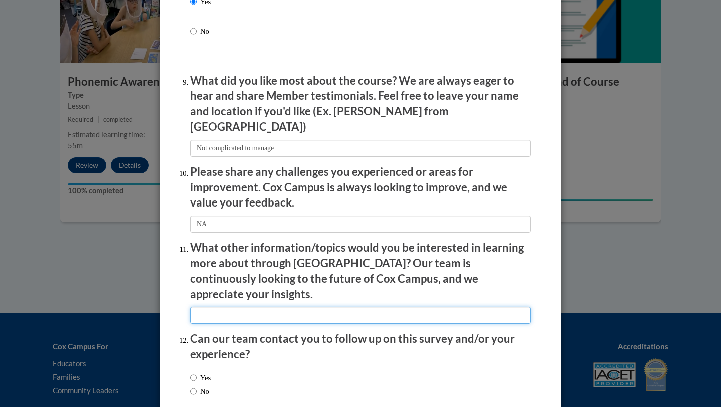
click at [244, 307] on input "textbox" at bounding box center [360, 315] width 341 height 17
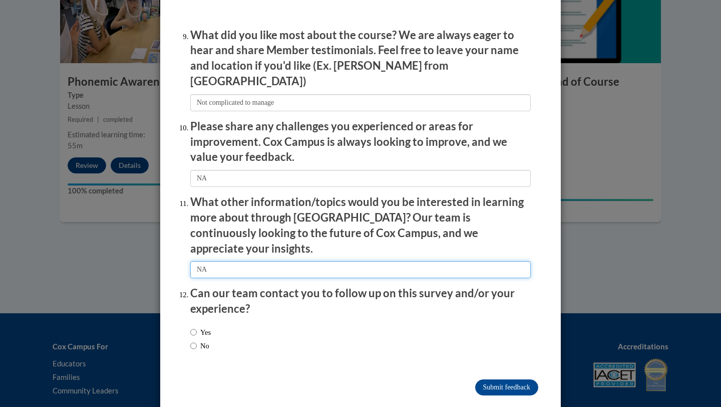
type input "NA"
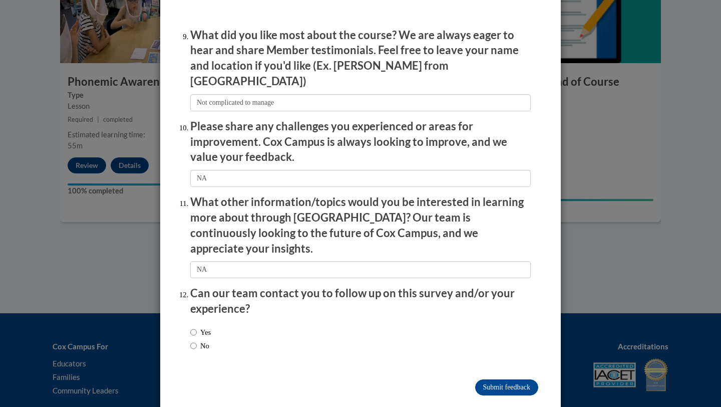
click at [216, 322] on div "Yes No" at bounding box center [360, 341] width 341 height 38
click at [191, 340] on input "No" at bounding box center [193, 345] width 7 height 11
radio input "true"
click at [515, 379] on input "Submit feedback" at bounding box center [506, 387] width 63 height 16
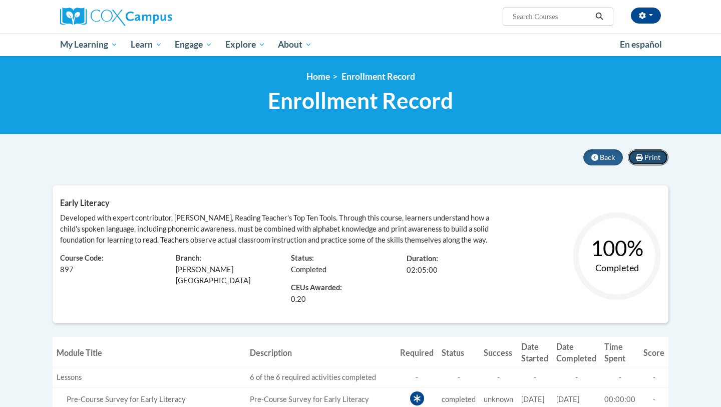
click at [654, 154] on span "Print" at bounding box center [653, 157] width 16 height 9
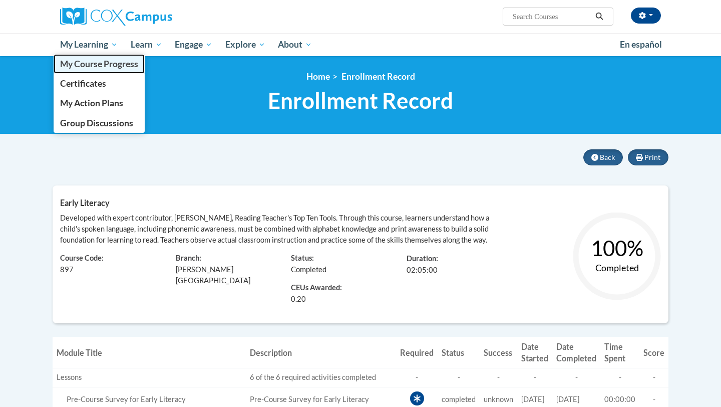
click at [93, 65] on span "My Course Progress" at bounding box center [99, 64] width 78 height 11
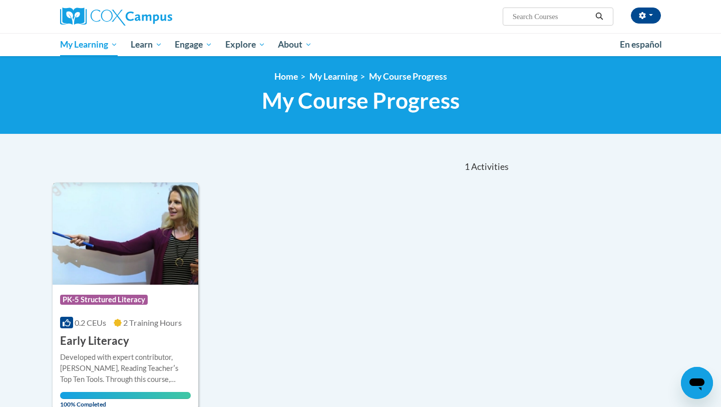
click at [93, 335] on h3 "Early Literacy" at bounding box center [94, 341] width 69 height 16
